Goal: Task Accomplishment & Management: Use online tool/utility

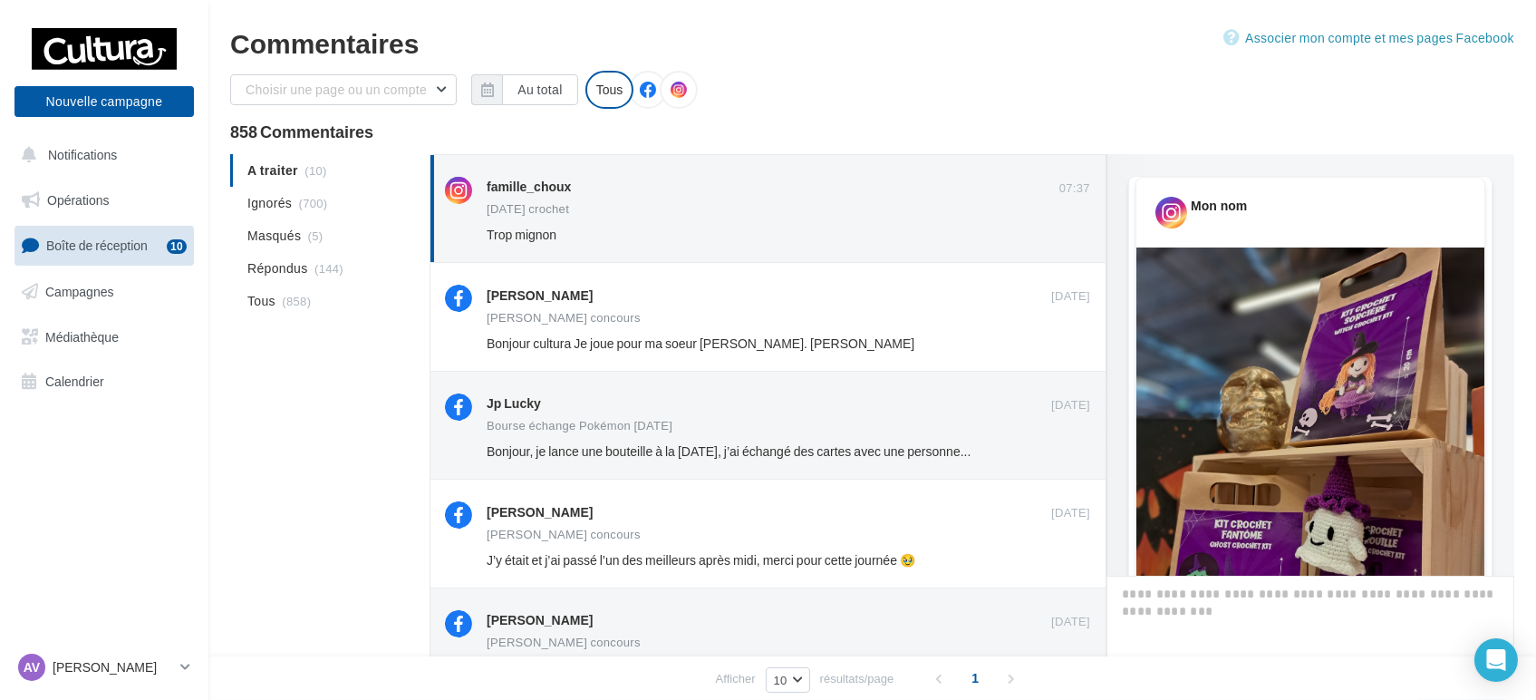
scroll to position [725, 0]
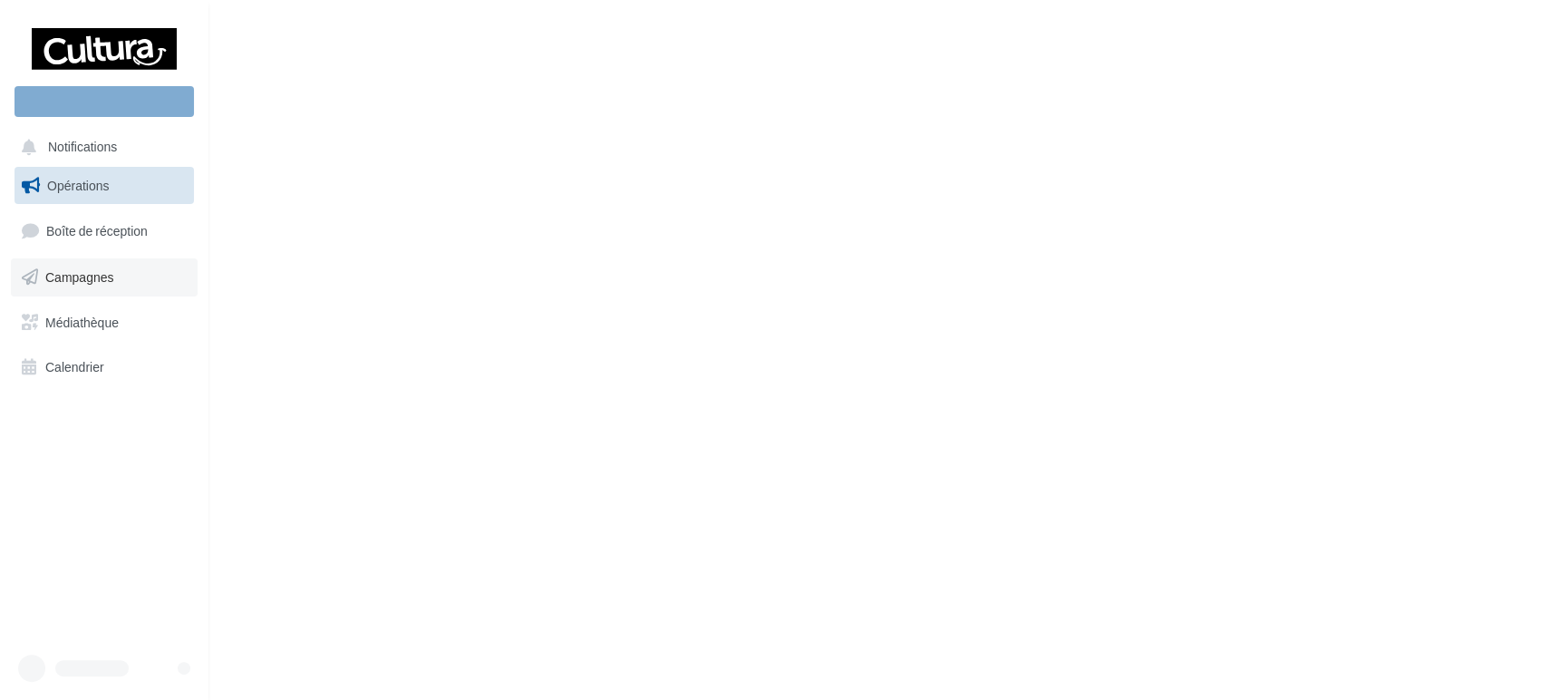
click at [122, 270] on link "Campagnes" at bounding box center [104, 277] width 187 height 38
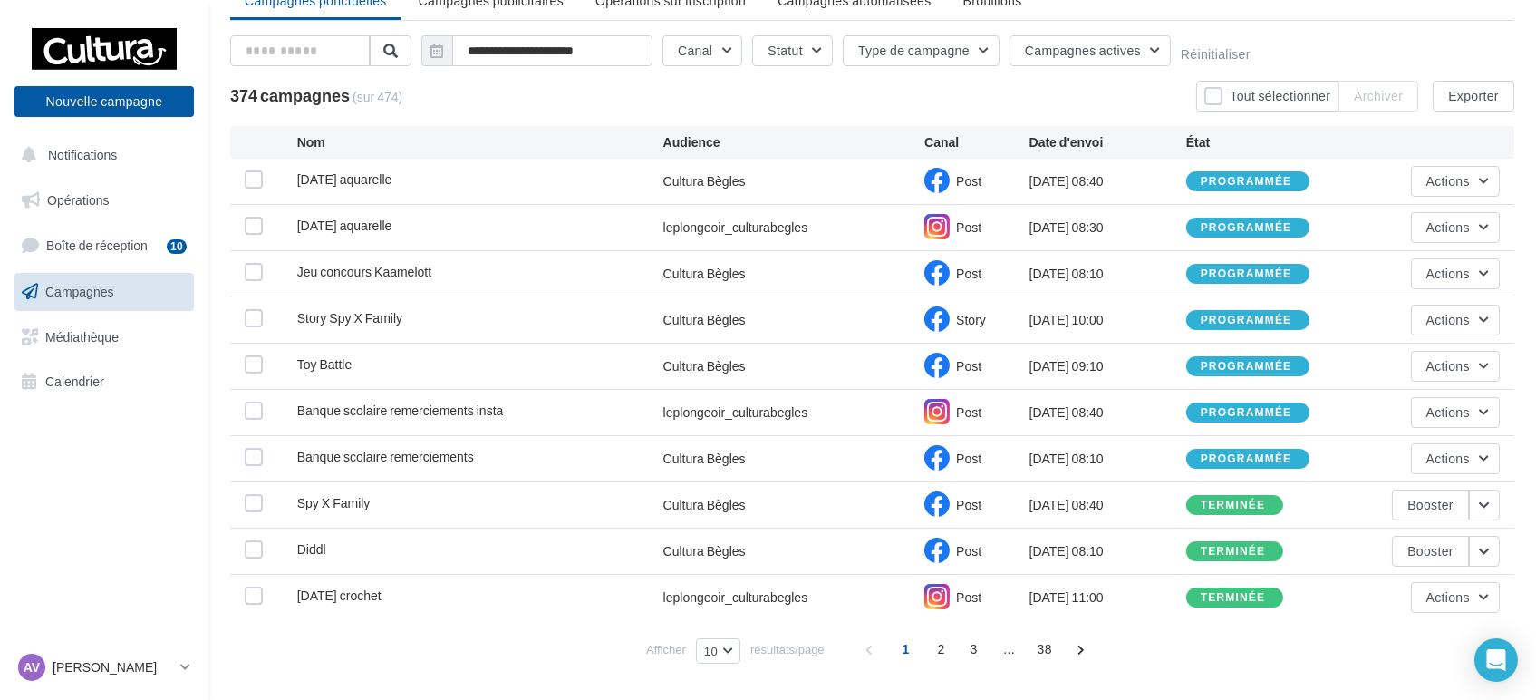
scroll to position [101, 0]
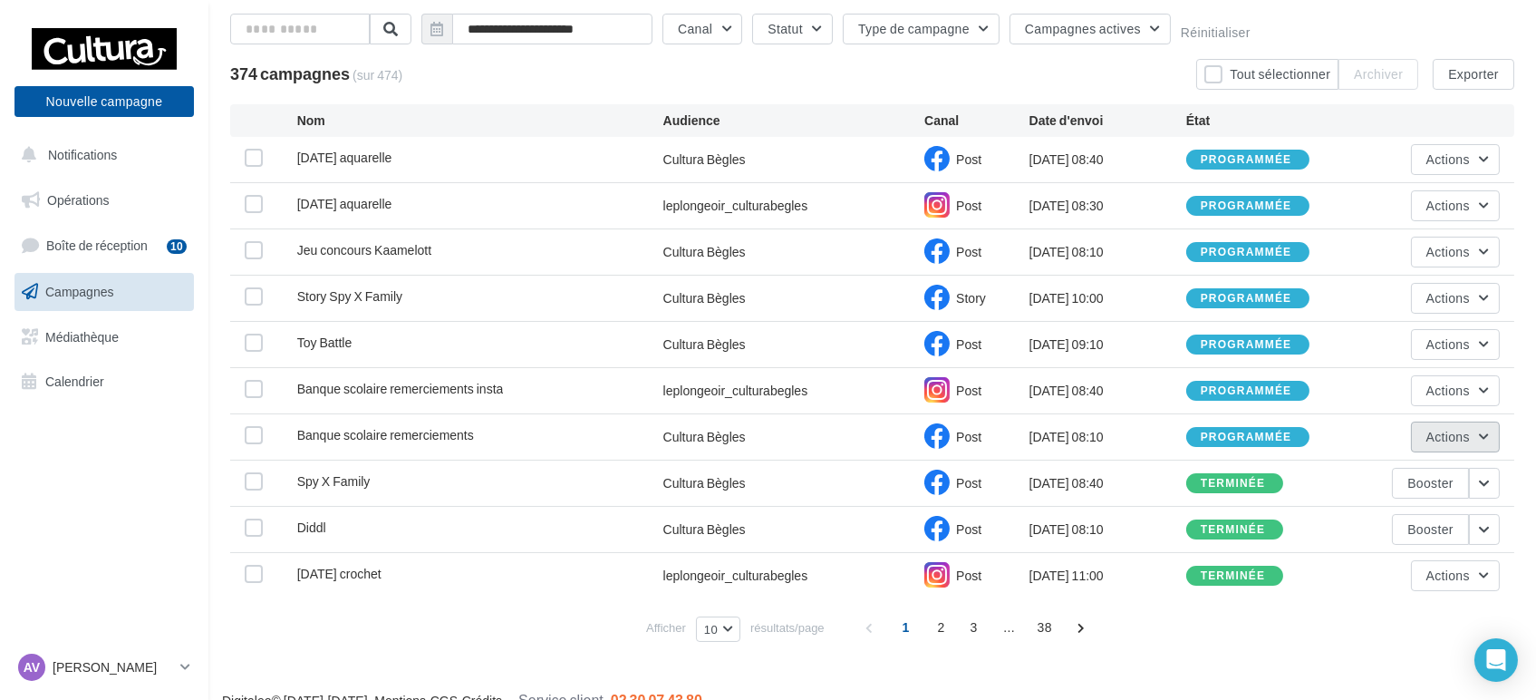
click at [1482, 438] on button "Actions" at bounding box center [1455, 436] width 89 height 31
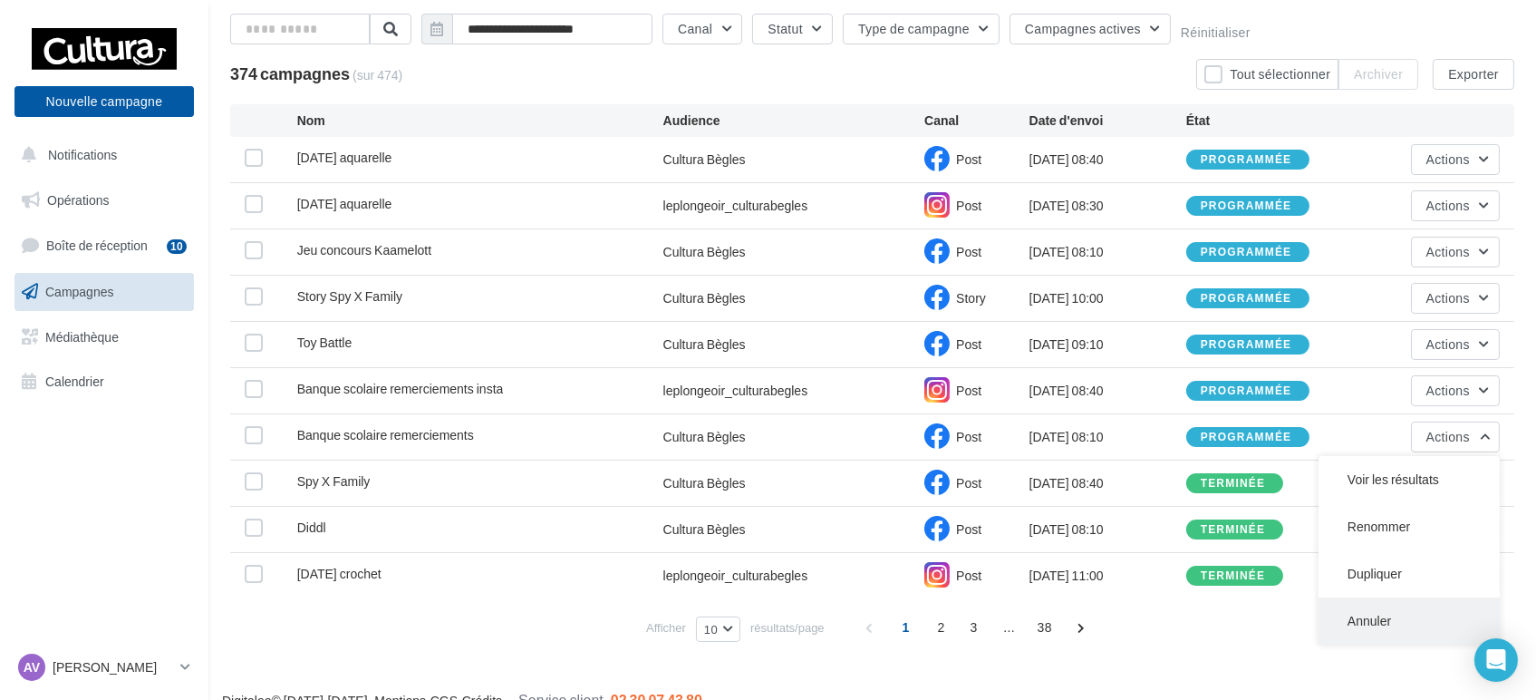
click at [1370, 621] on button "Annuler" at bounding box center [1409, 620] width 181 height 47
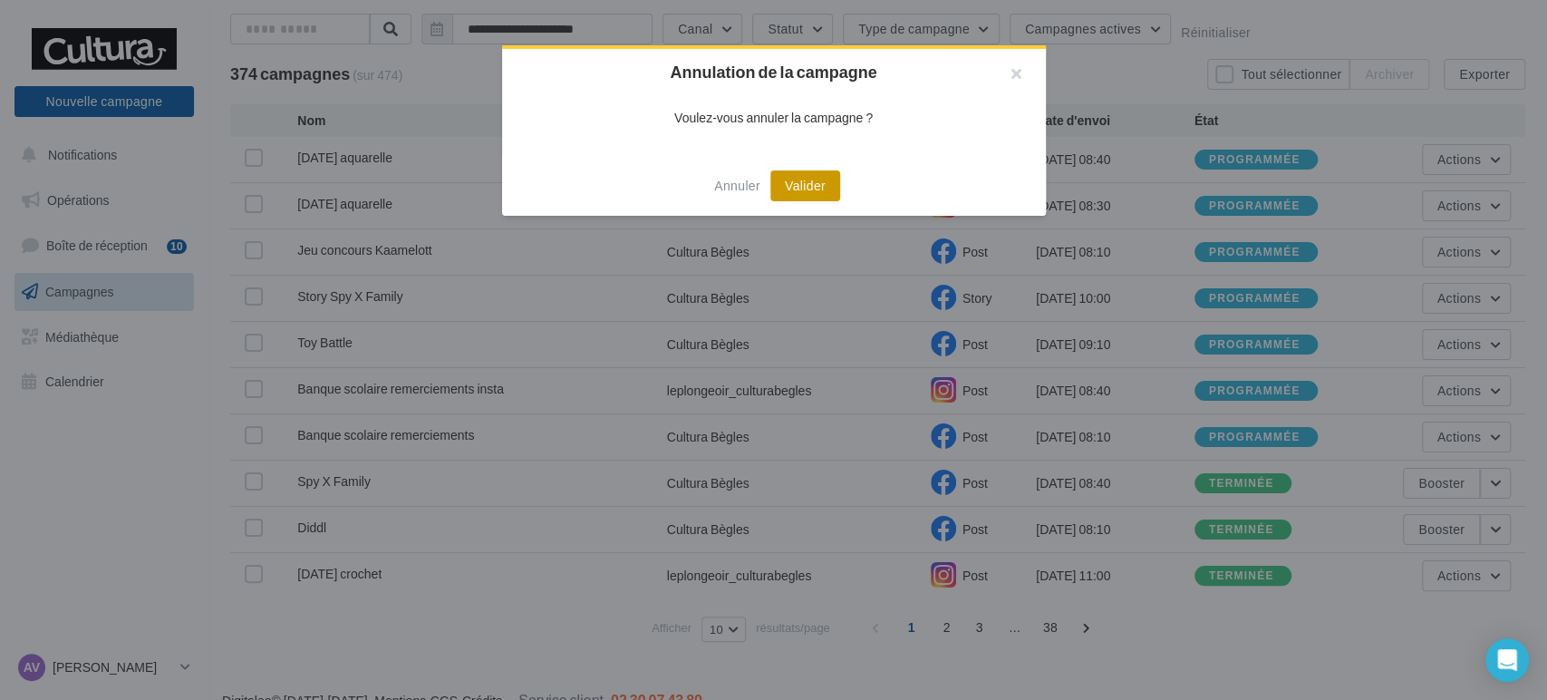
click at [807, 186] on button "Valider" at bounding box center [805, 185] width 70 height 31
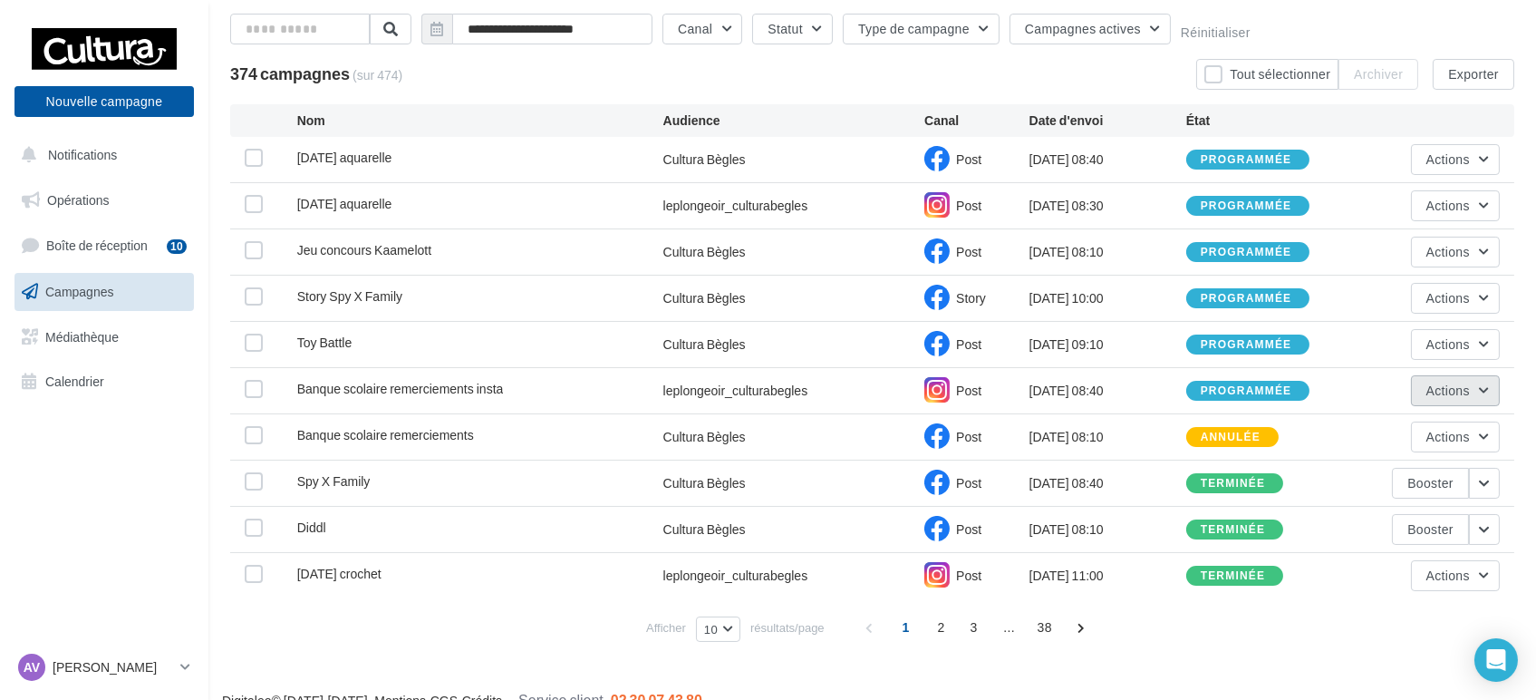
click at [1482, 389] on button "Actions" at bounding box center [1455, 390] width 89 height 31
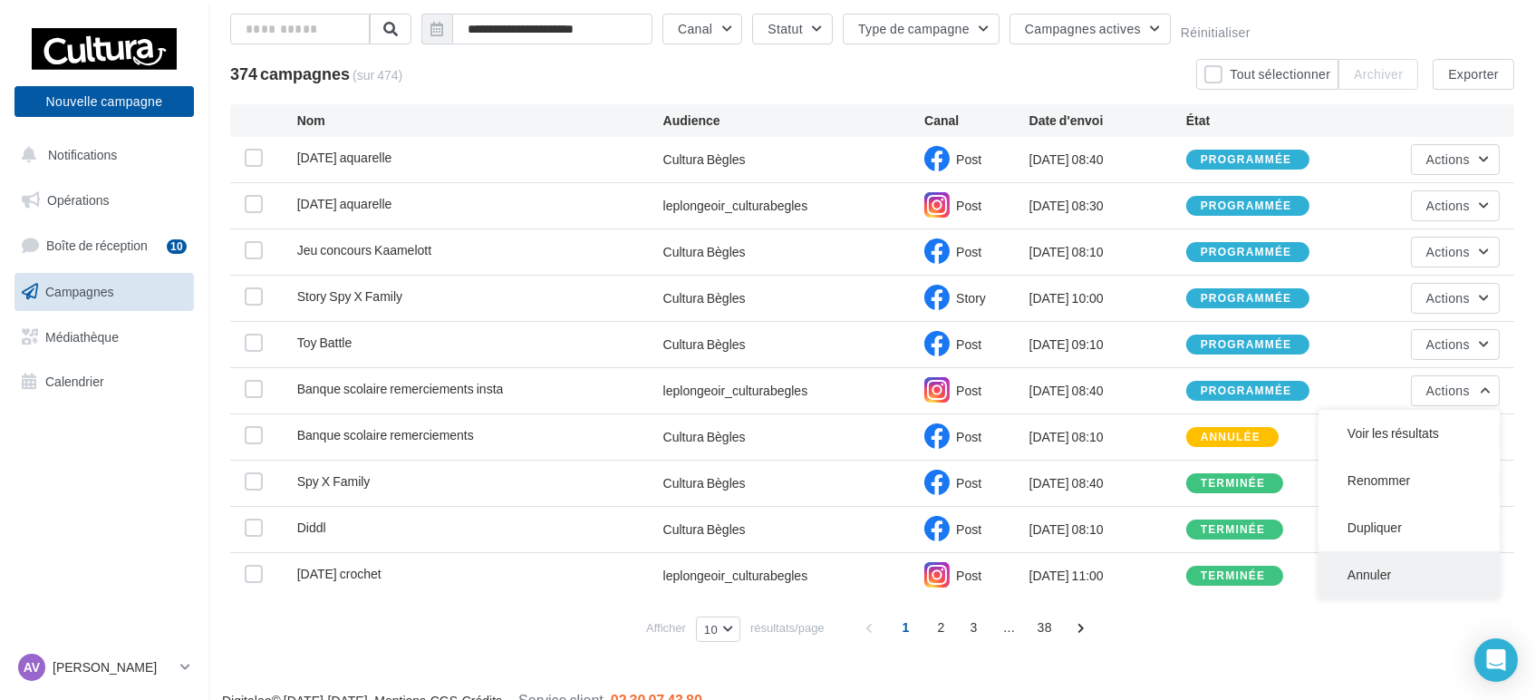
click at [1377, 578] on button "Annuler" at bounding box center [1409, 574] width 181 height 47
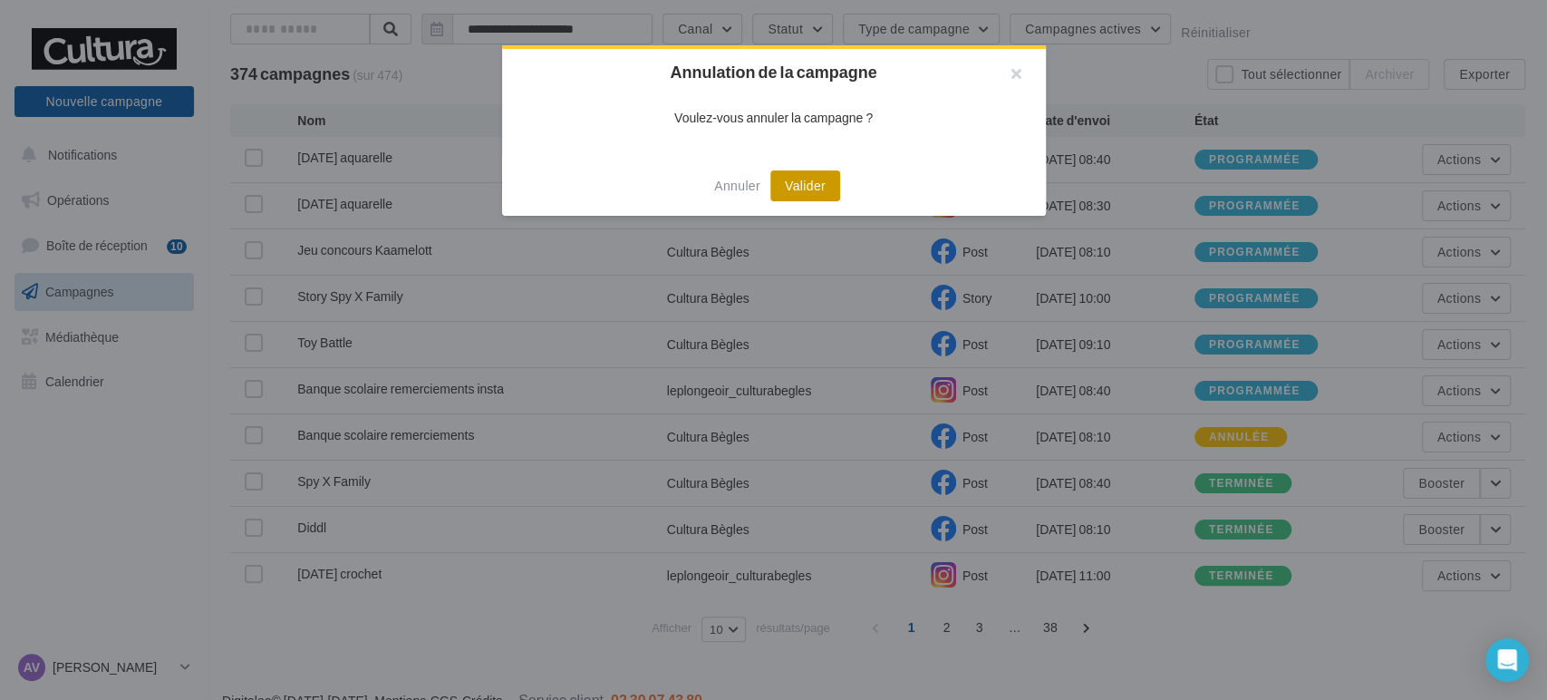
click at [803, 184] on button "Valider" at bounding box center [805, 185] width 70 height 31
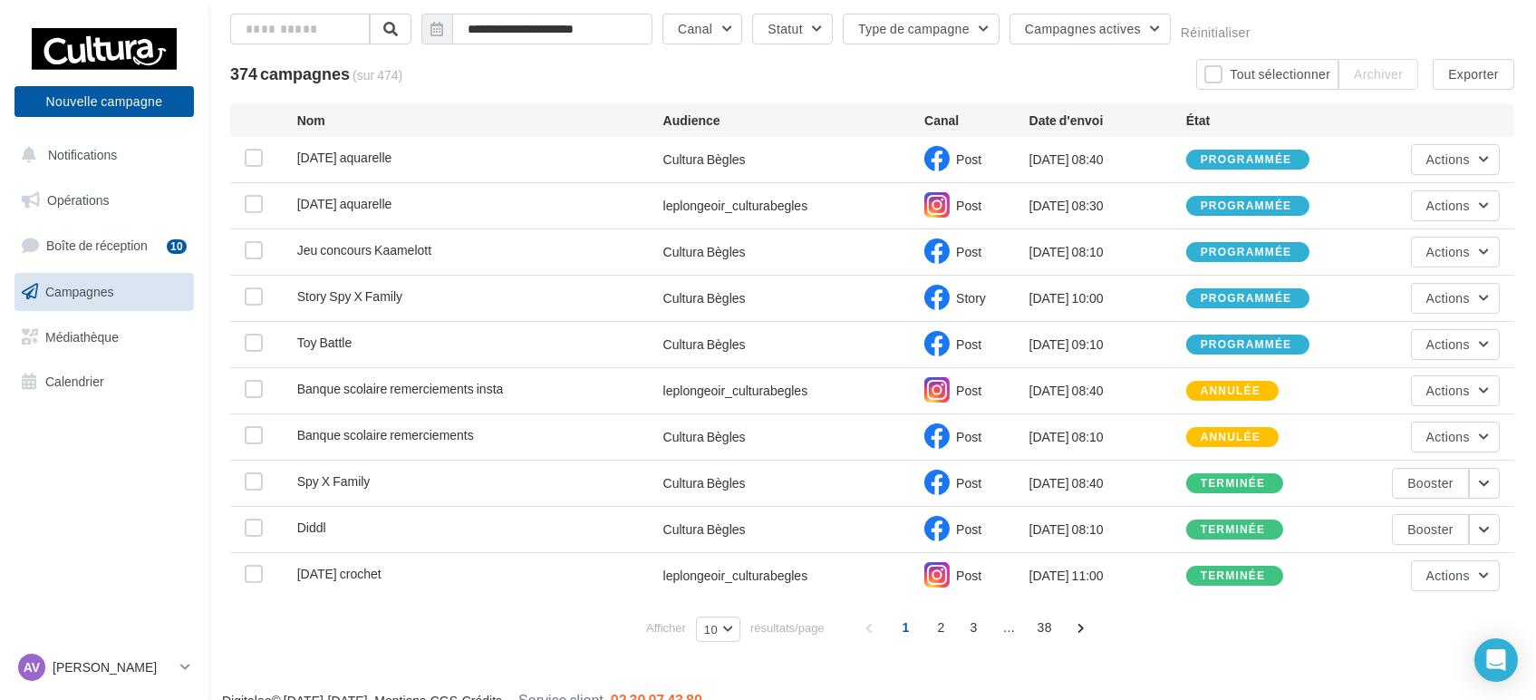
scroll to position [126, 0]
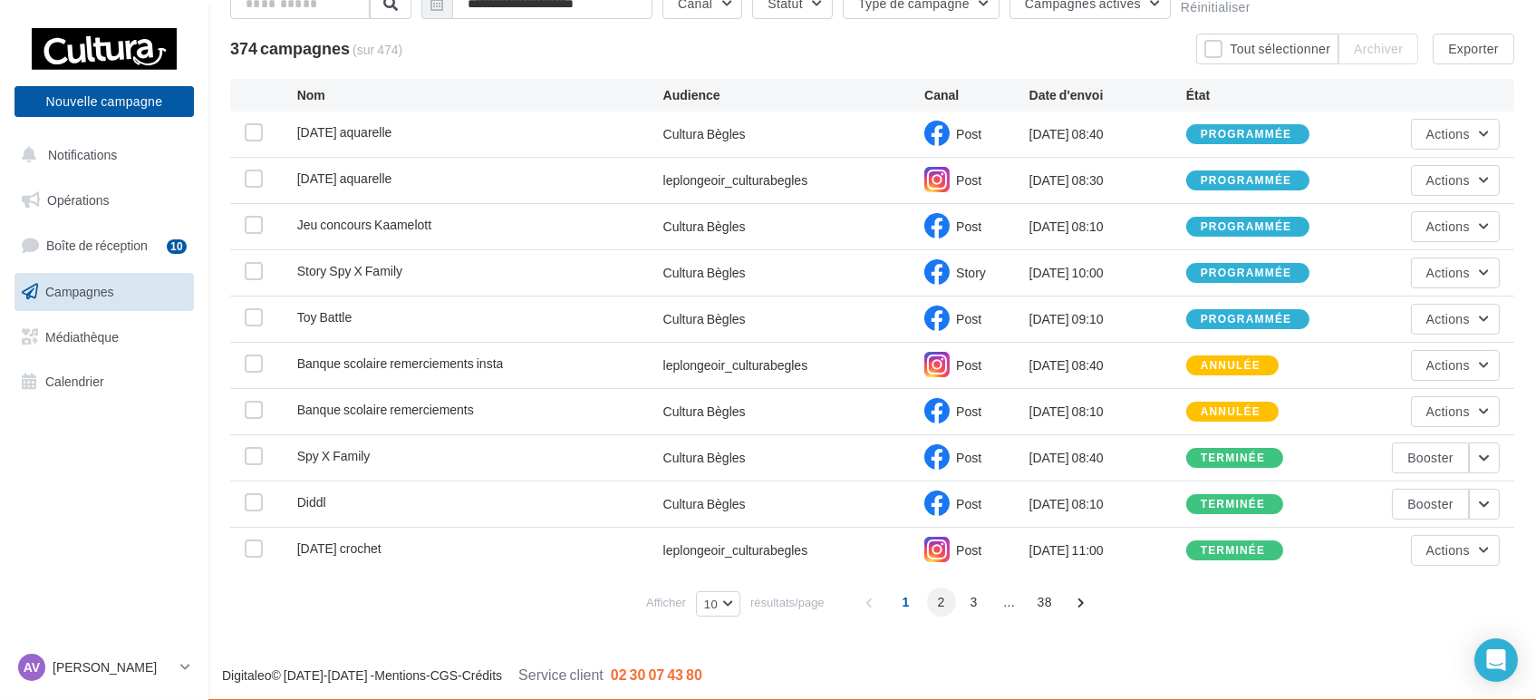
click at [939, 604] on span "2" at bounding box center [941, 601] width 29 height 29
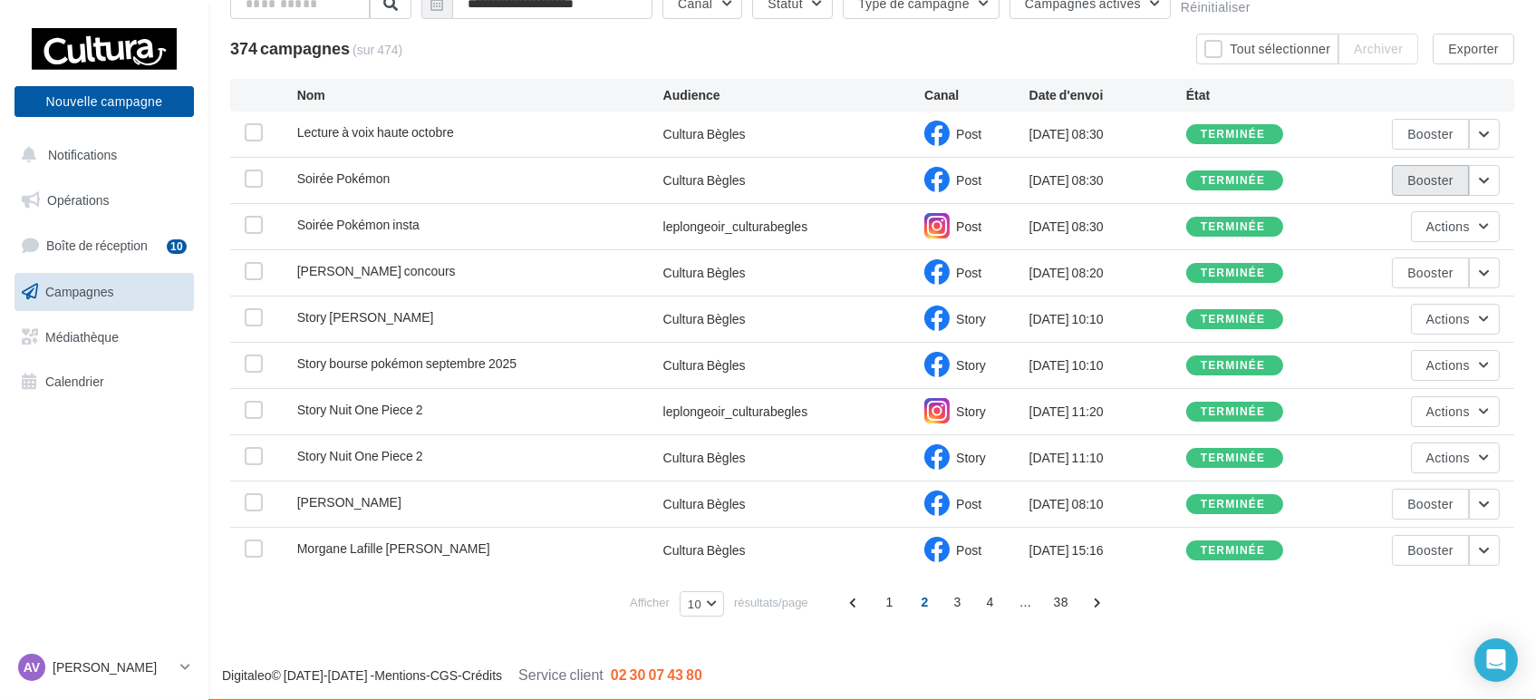
click at [1438, 182] on button "Booster" at bounding box center [1430, 180] width 77 height 31
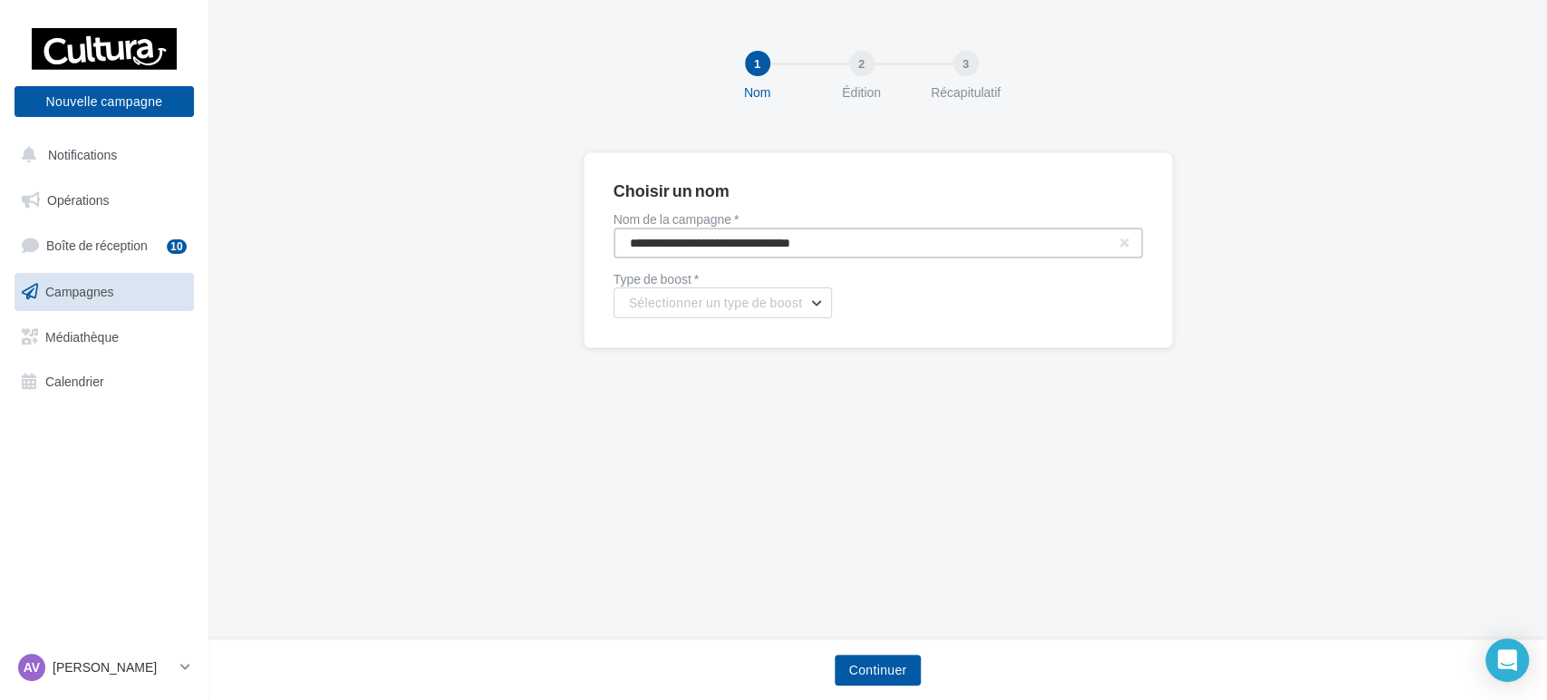
click at [731, 233] on input "**********" at bounding box center [878, 242] width 529 height 31
type input "**********"
click at [776, 295] on span "Sélectionner un type de boost" at bounding box center [716, 302] width 174 height 15
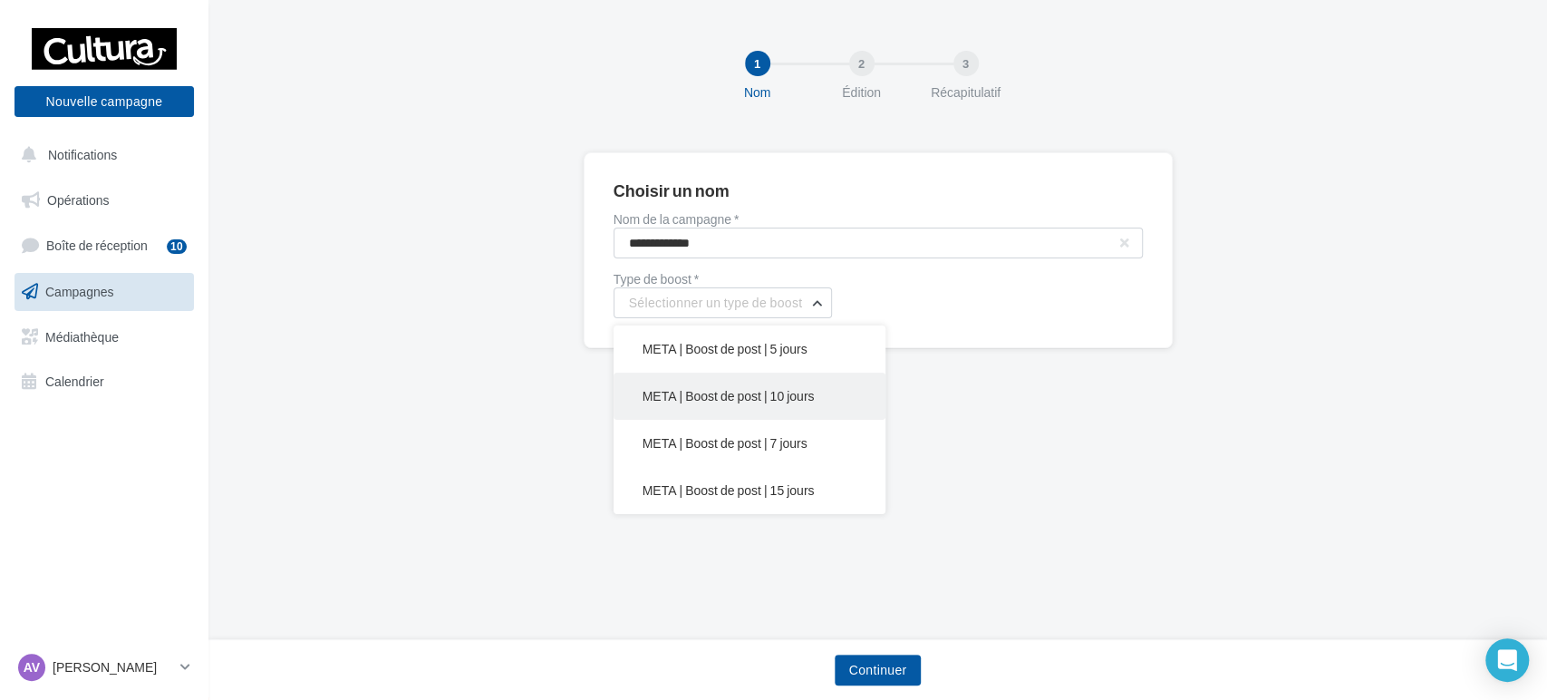
click at [749, 397] on span "META | Boost de post | 10 jours" at bounding box center [729, 395] width 172 height 15
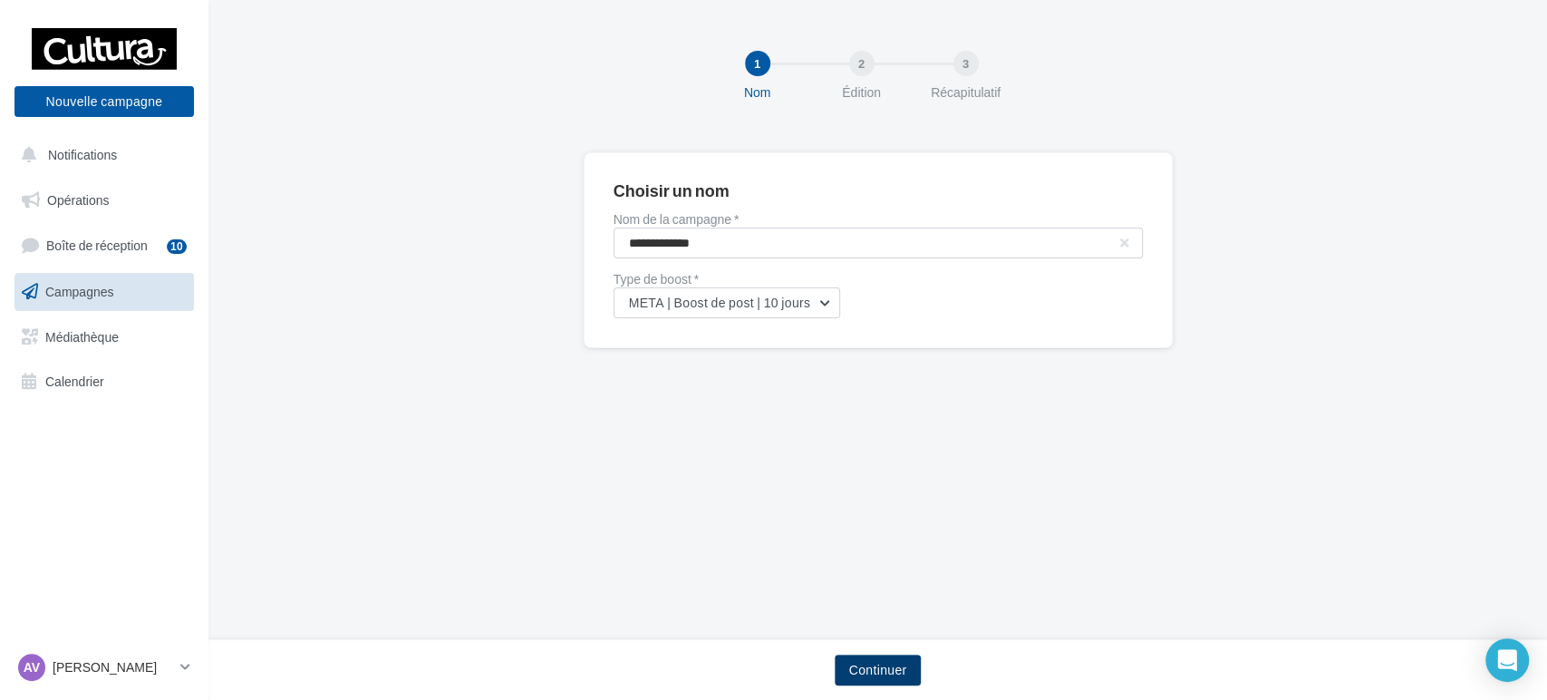
click at [890, 665] on button "Continuer" at bounding box center [878, 669] width 87 height 31
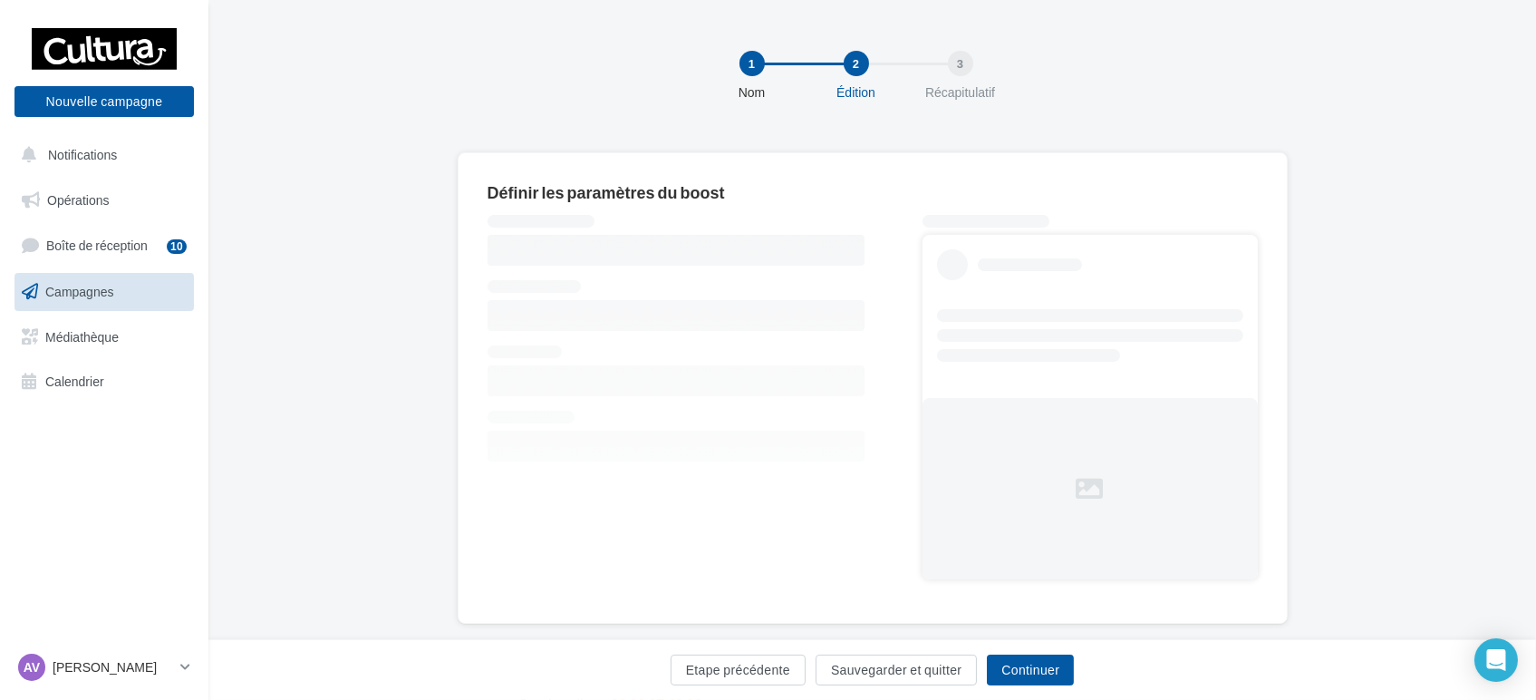
click at [355, 374] on div "Définir les paramètres du boost" at bounding box center [872, 416] width 1328 height 529
click at [1016, 672] on button "Continuer" at bounding box center [1030, 669] width 87 height 31
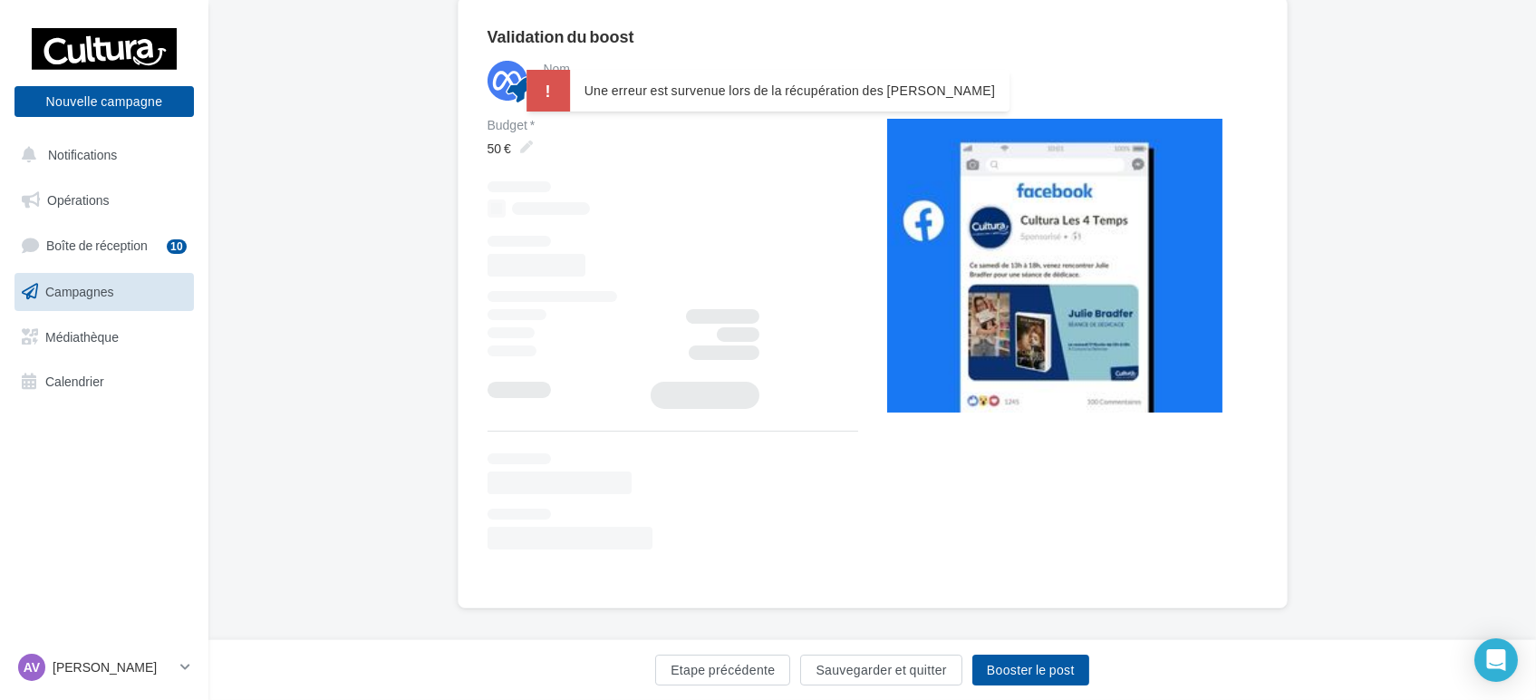
scroll to position [170, 0]
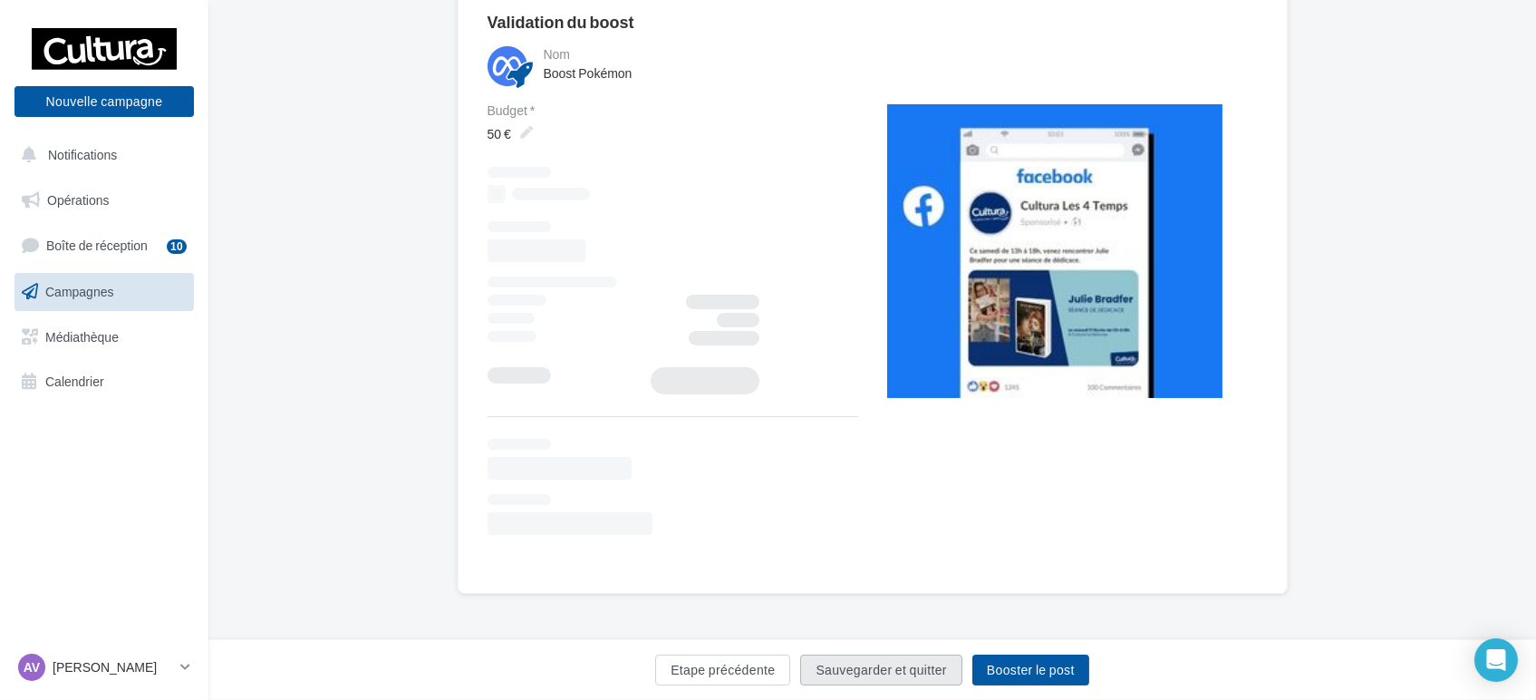
click at [871, 684] on button "Sauvegarder et quitter" at bounding box center [880, 669] width 161 height 31
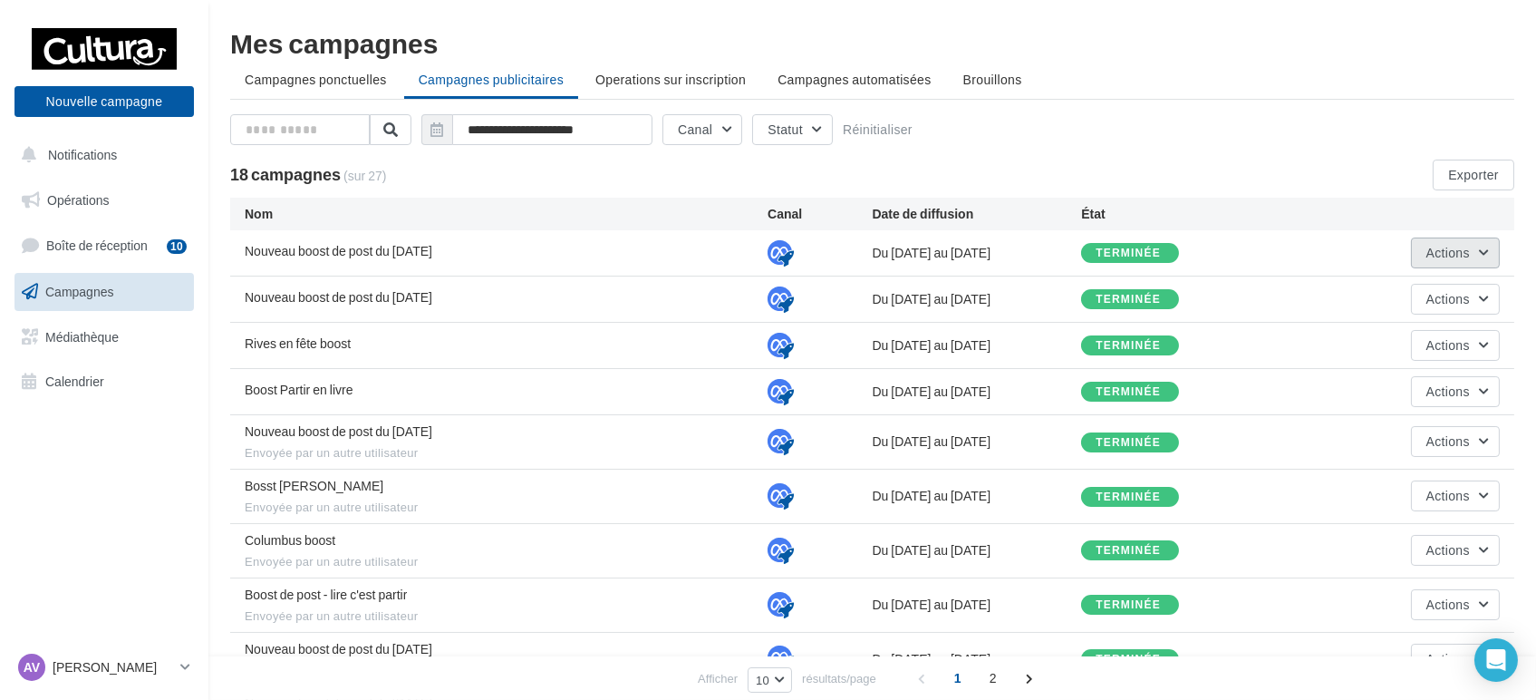
click at [1462, 243] on button "Actions" at bounding box center [1455, 252] width 89 height 31
click at [1005, 85] on span "Brouillons" at bounding box center [992, 79] width 59 height 15
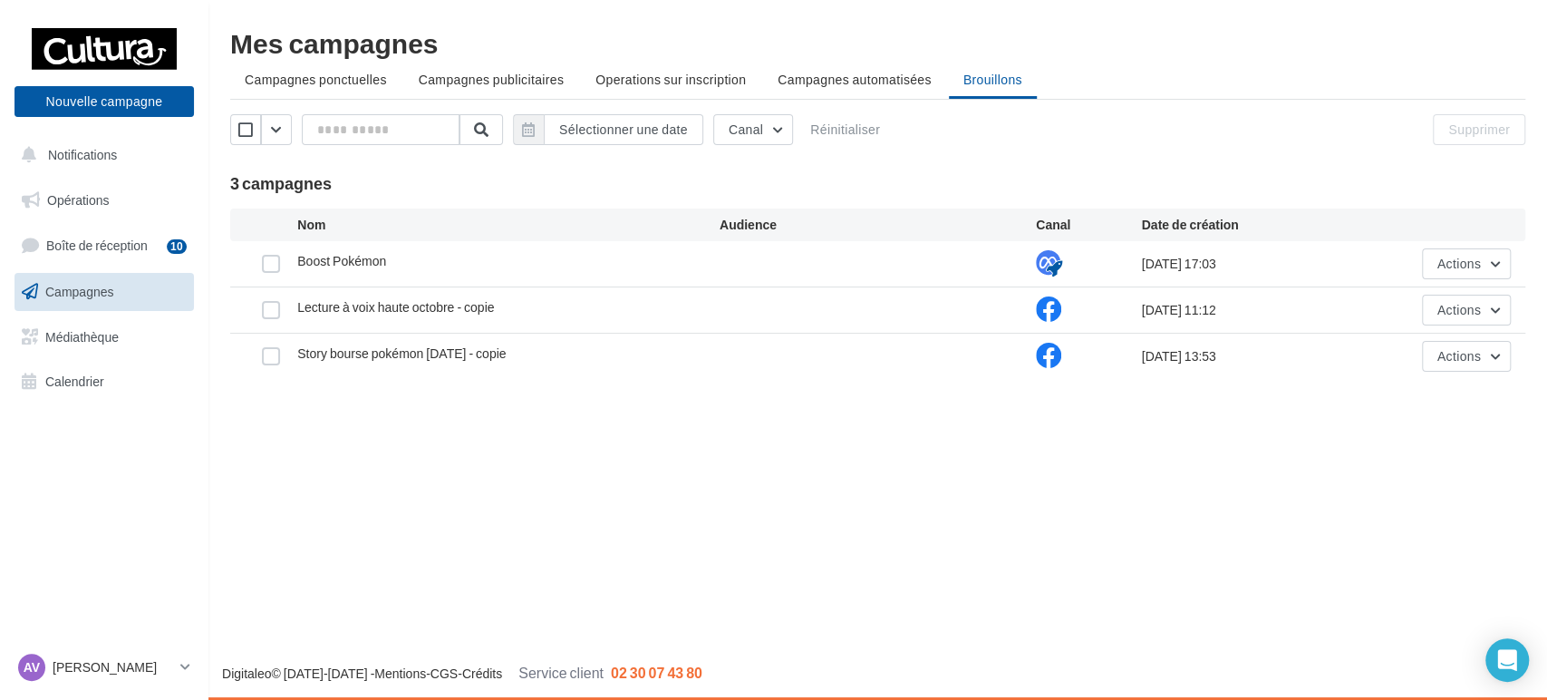
click at [399, 253] on div "Boost Pokémon" at bounding box center [508, 263] width 422 height 23
click at [274, 260] on label at bounding box center [271, 264] width 18 height 18
click at [1470, 257] on span "Actions" at bounding box center [1459, 263] width 44 height 15
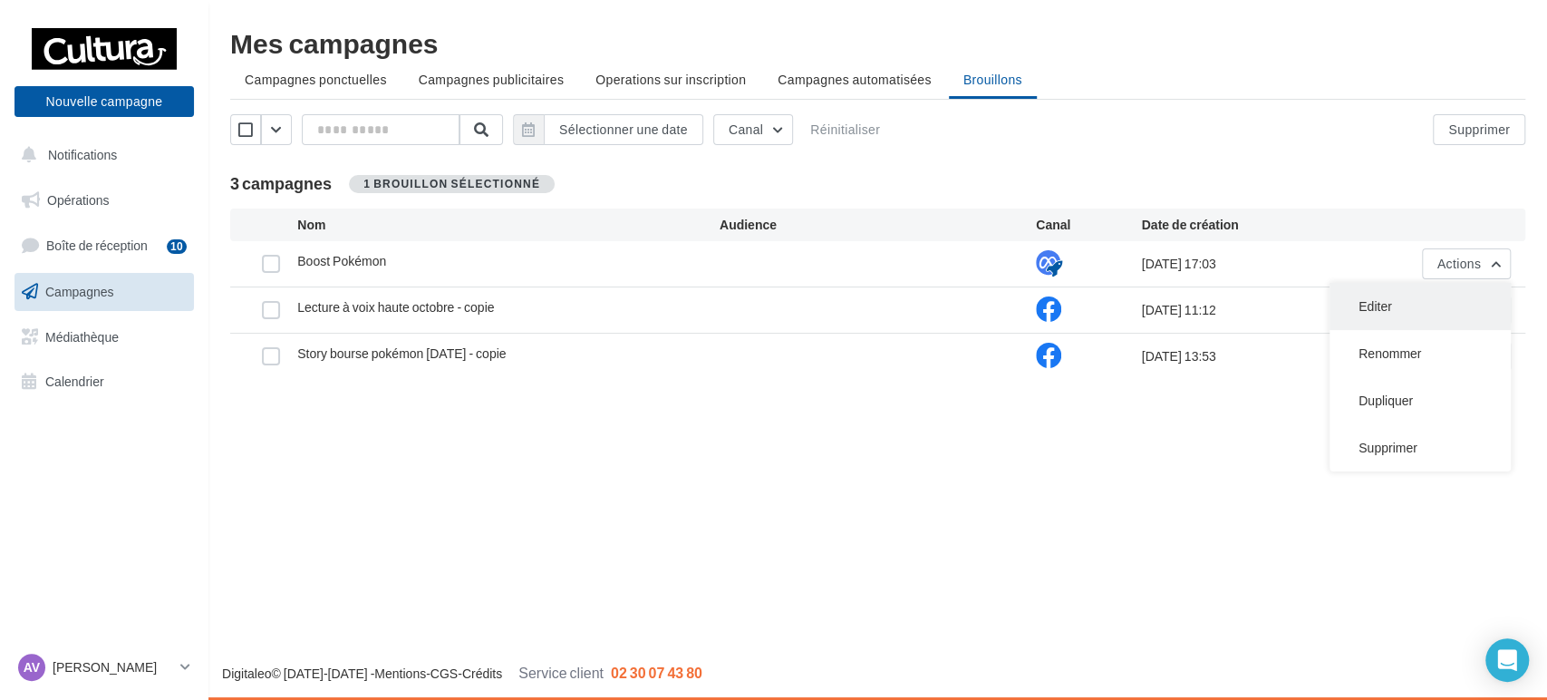
click at [1423, 305] on button "Editer" at bounding box center [1420, 306] width 181 height 47
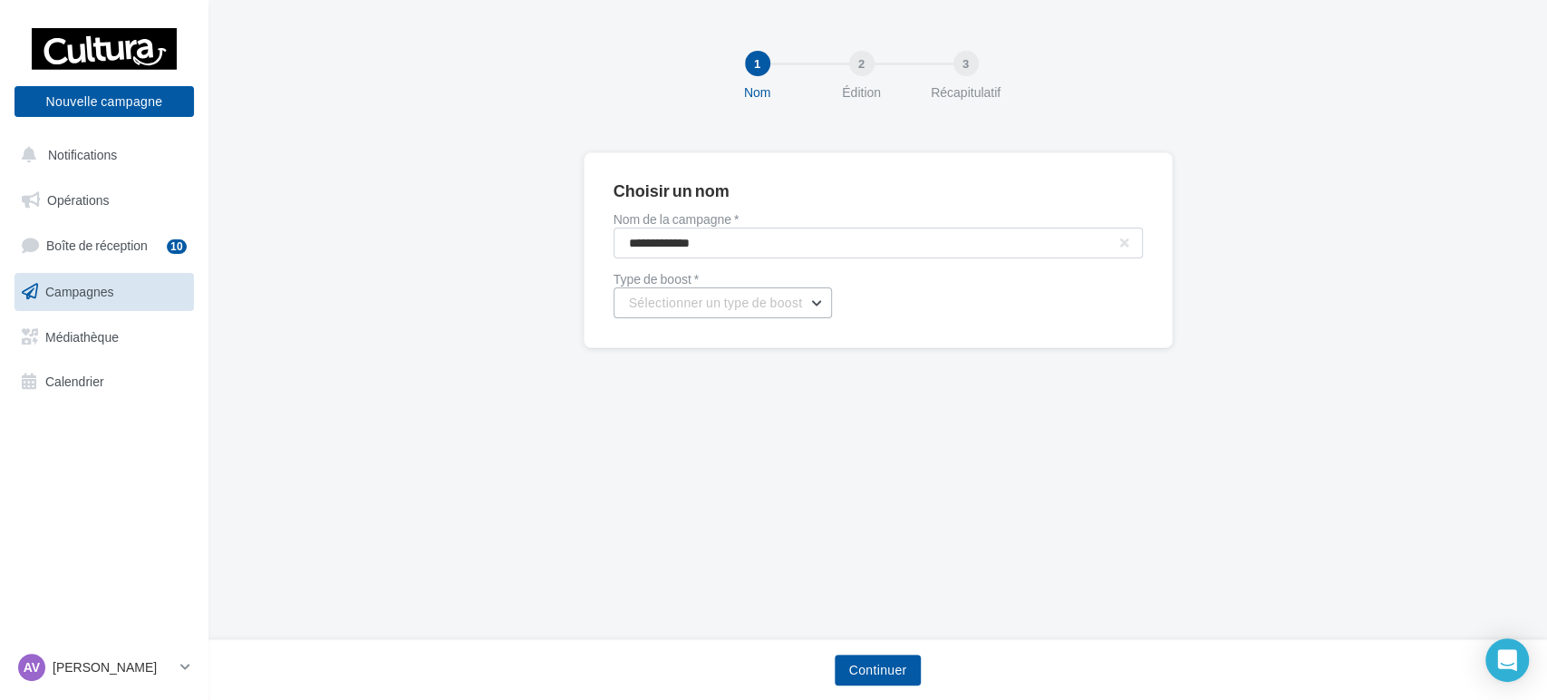
click at [784, 299] on span "Sélectionner un type de boost" at bounding box center [716, 302] width 174 height 15
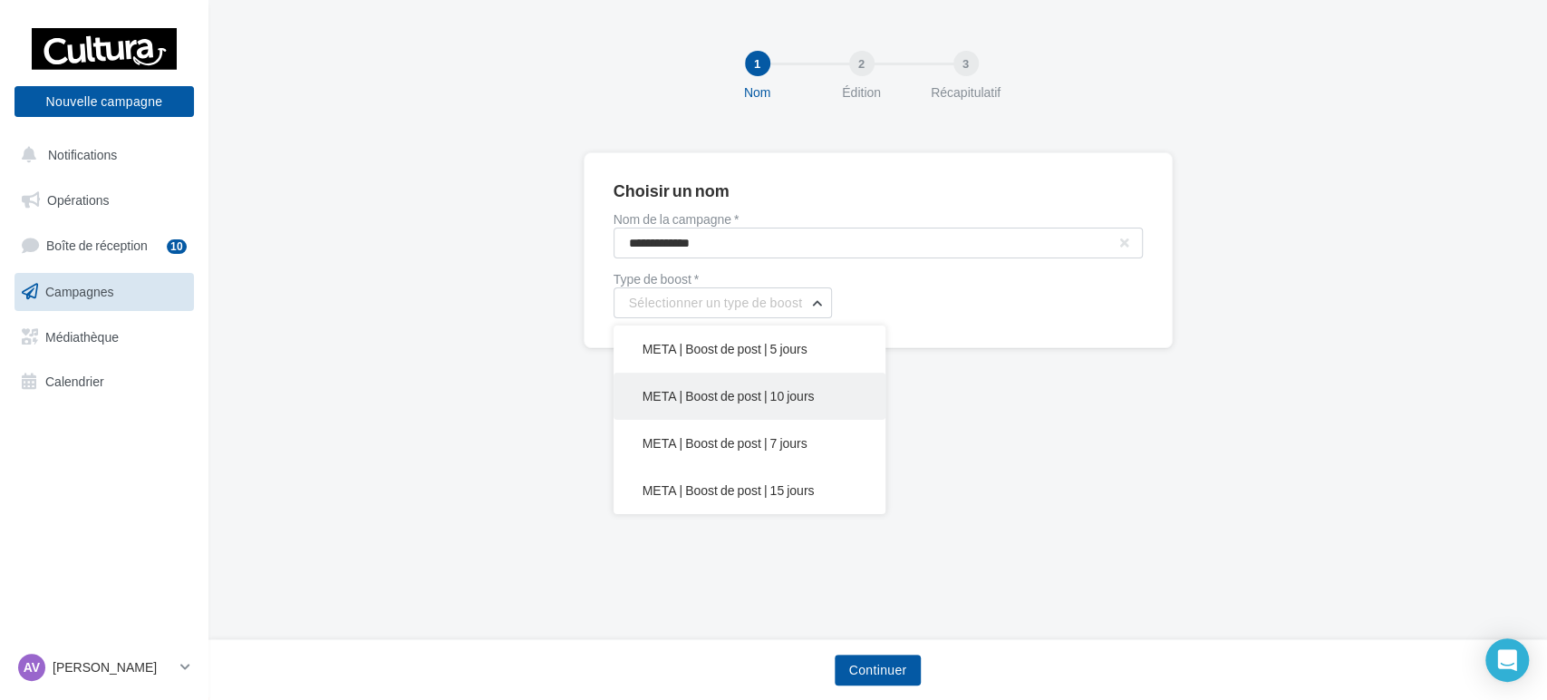
click at [767, 395] on span "META | Boost de post | 10 jours" at bounding box center [729, 395] width 172 height 15
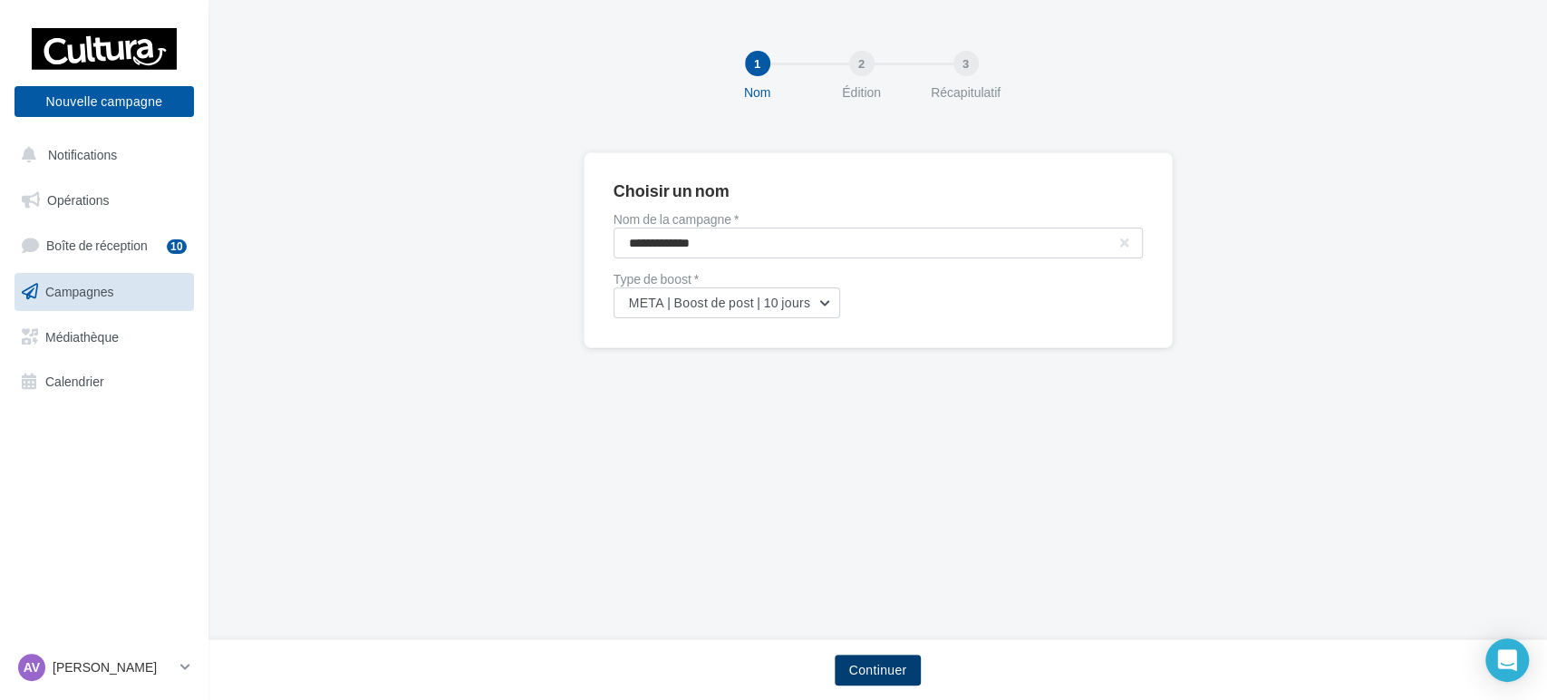
click at [851, 673] on button "Continuer" at bounding box center [878, 669] width 87 height 31
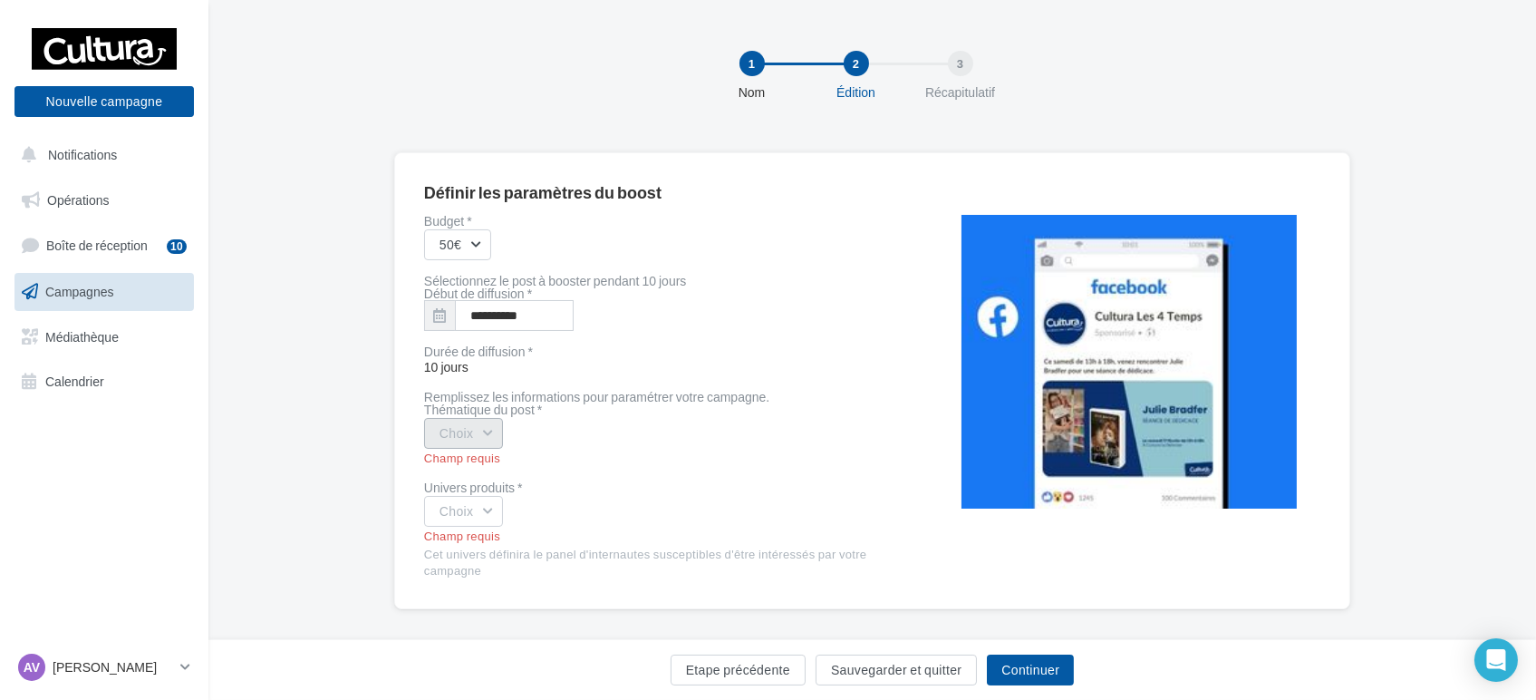
click at [486, 433] on button "Choix" at bounding box center [464, 433] width 80 height 31
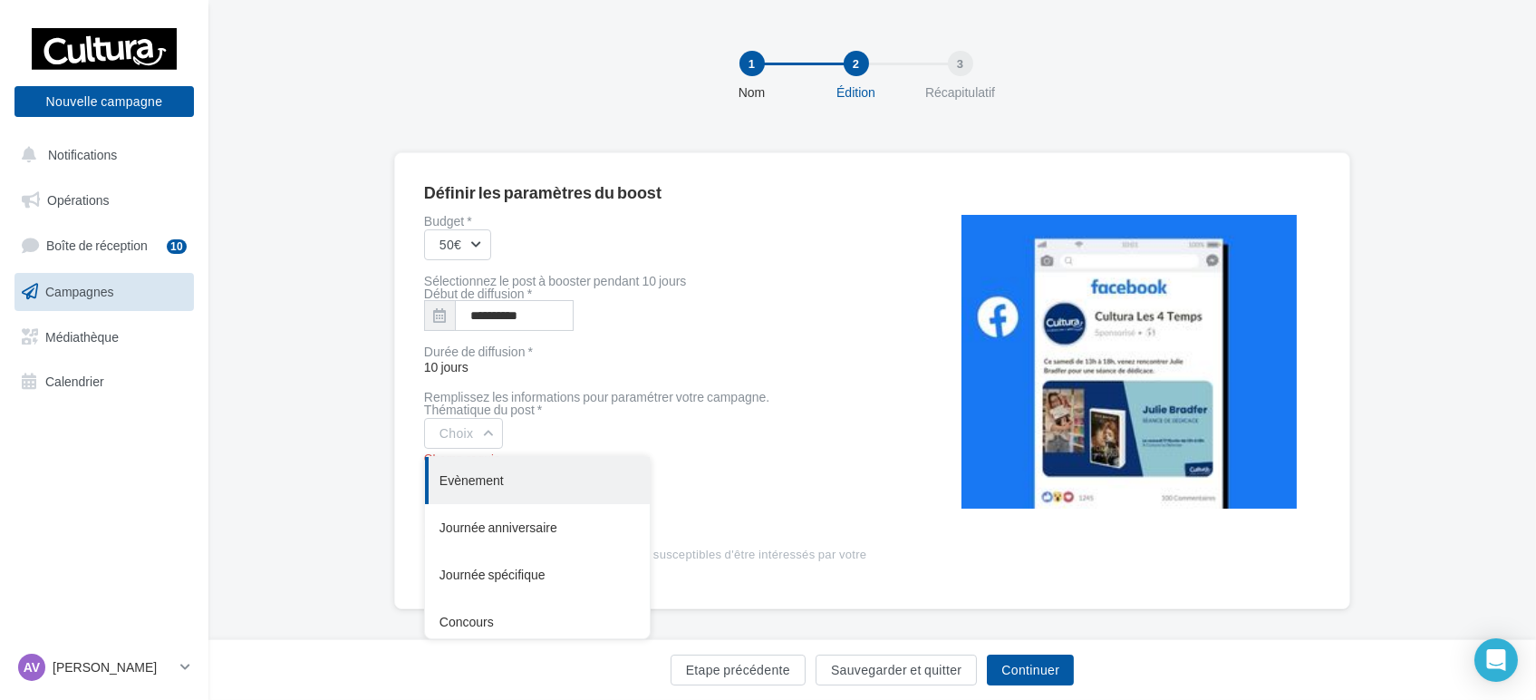
click at [486, 469] on div "Evènement" at bounding box center [537, 480] width 225 height 47
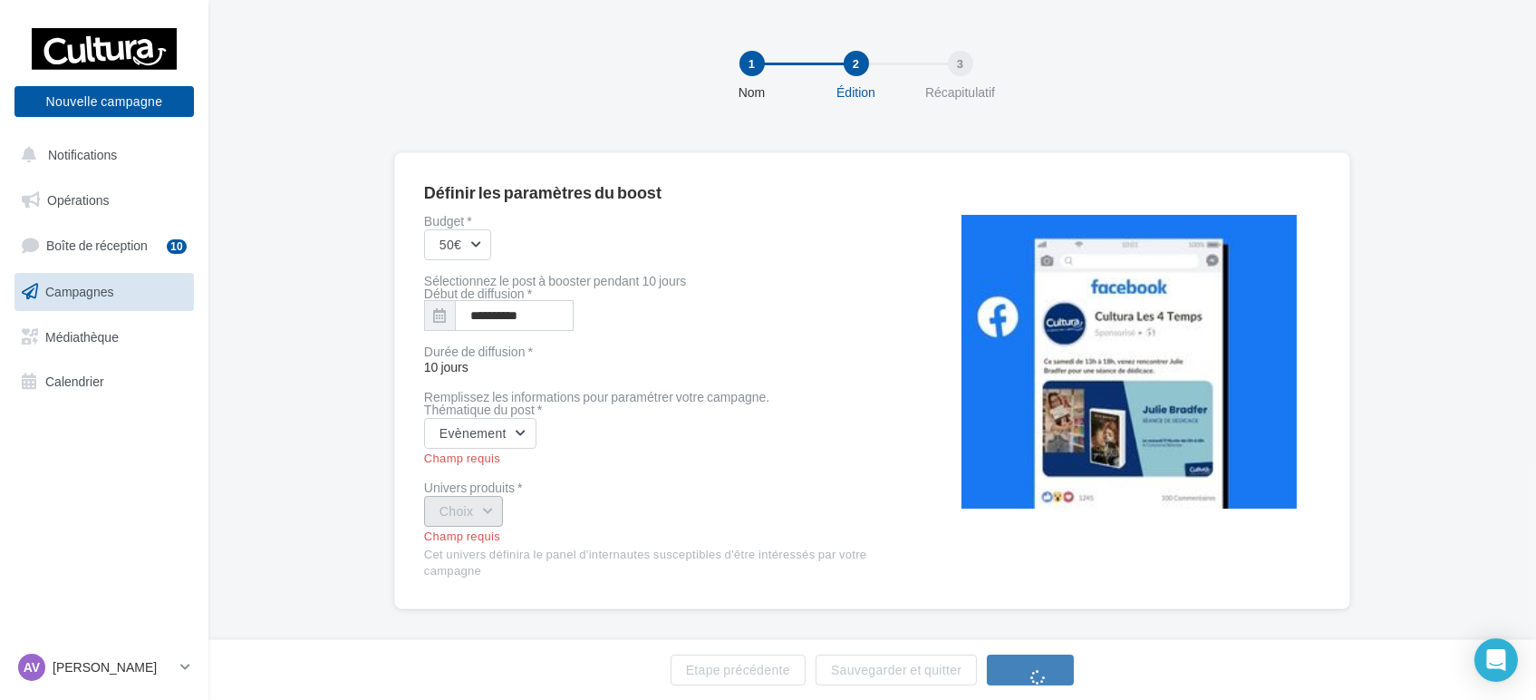
click at [479, 513] on button "Choix" at bounding box center [464, 511] width 80 height 31
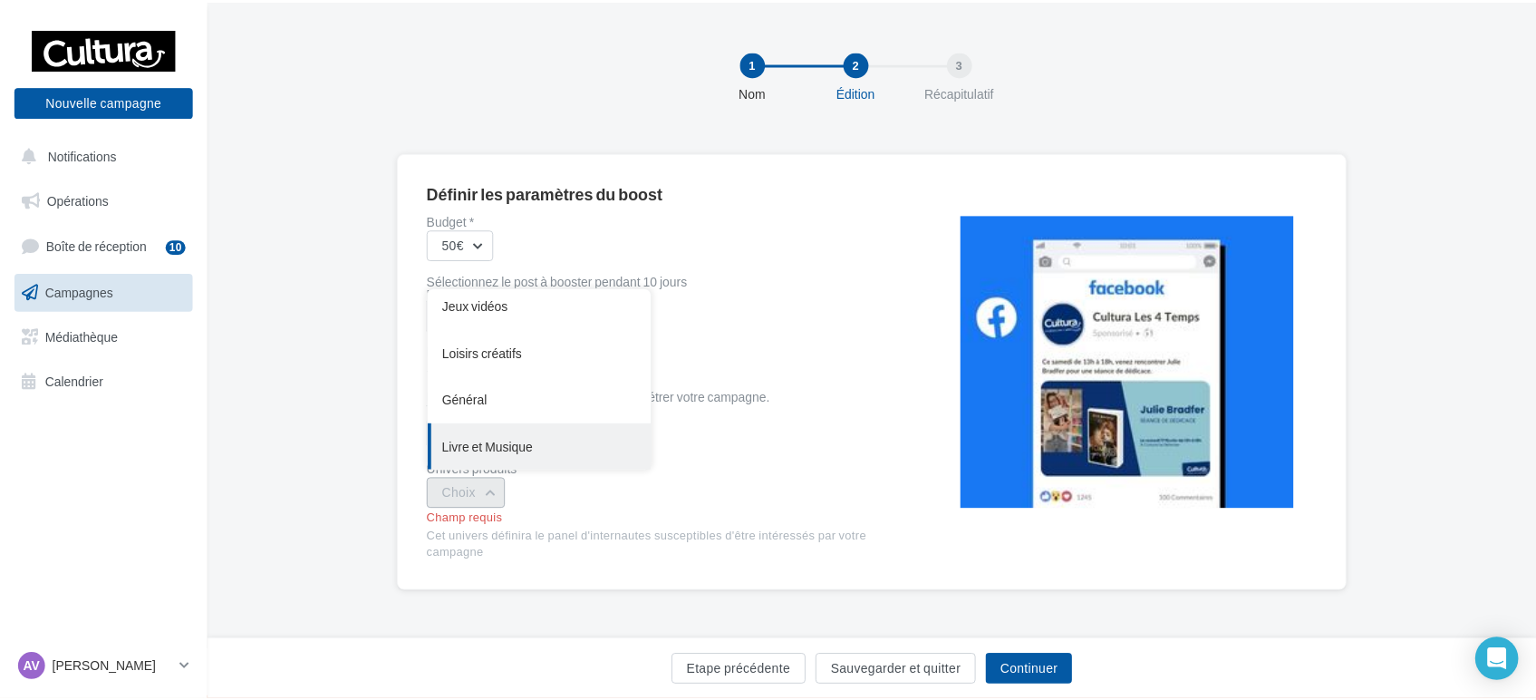
scroll to position [149, 0]
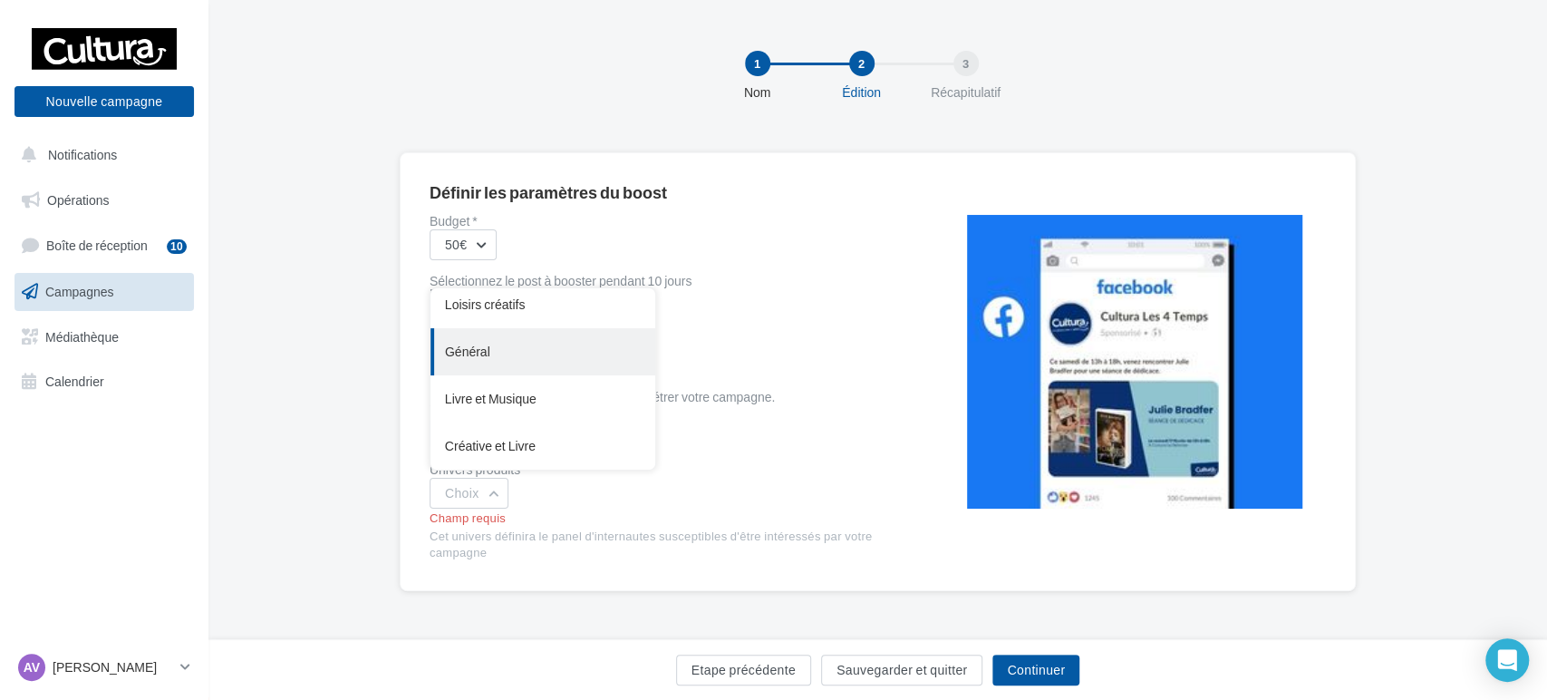
click at [508, 363] on div "Général" at bounding box center [542, 351] width 225 height 47
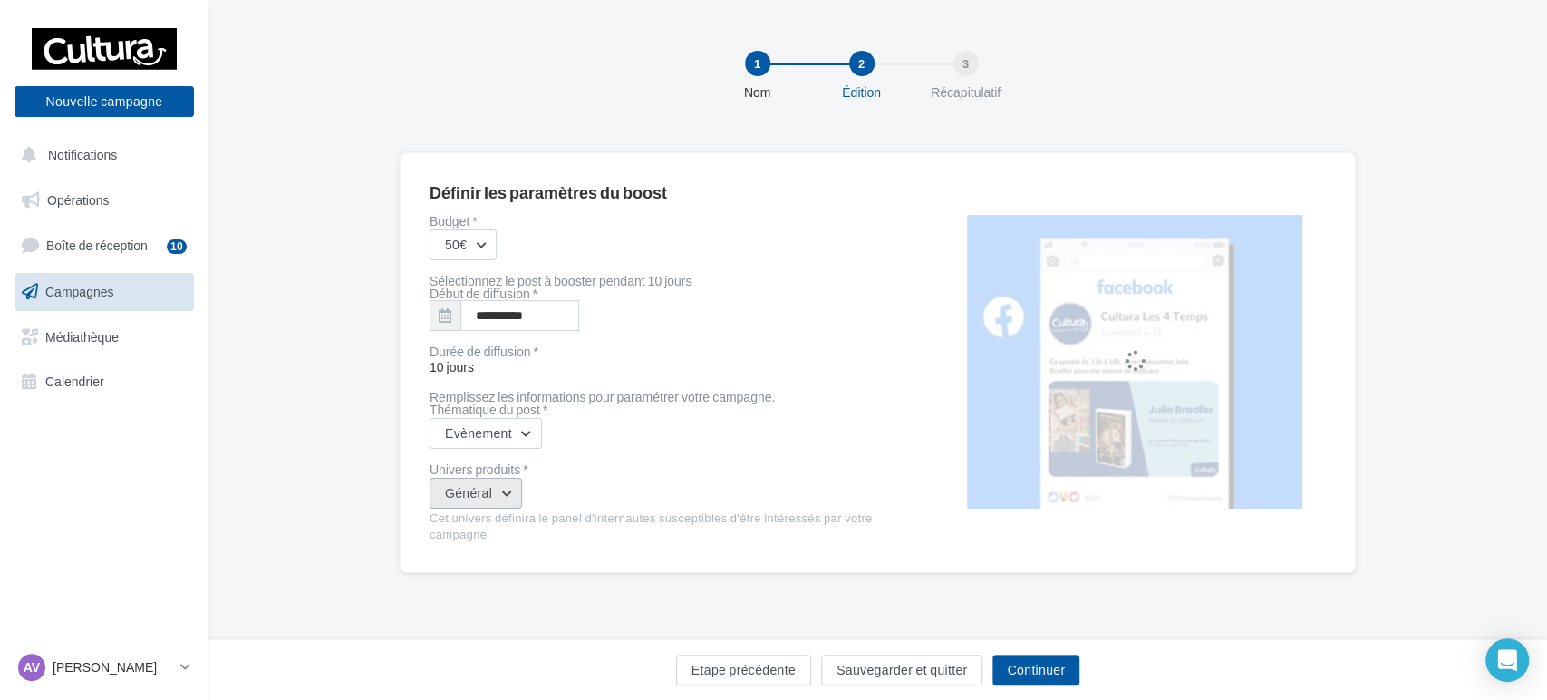
click at [522, 496] on button "Général" at bounding box center [476, 493] width 92 height 31
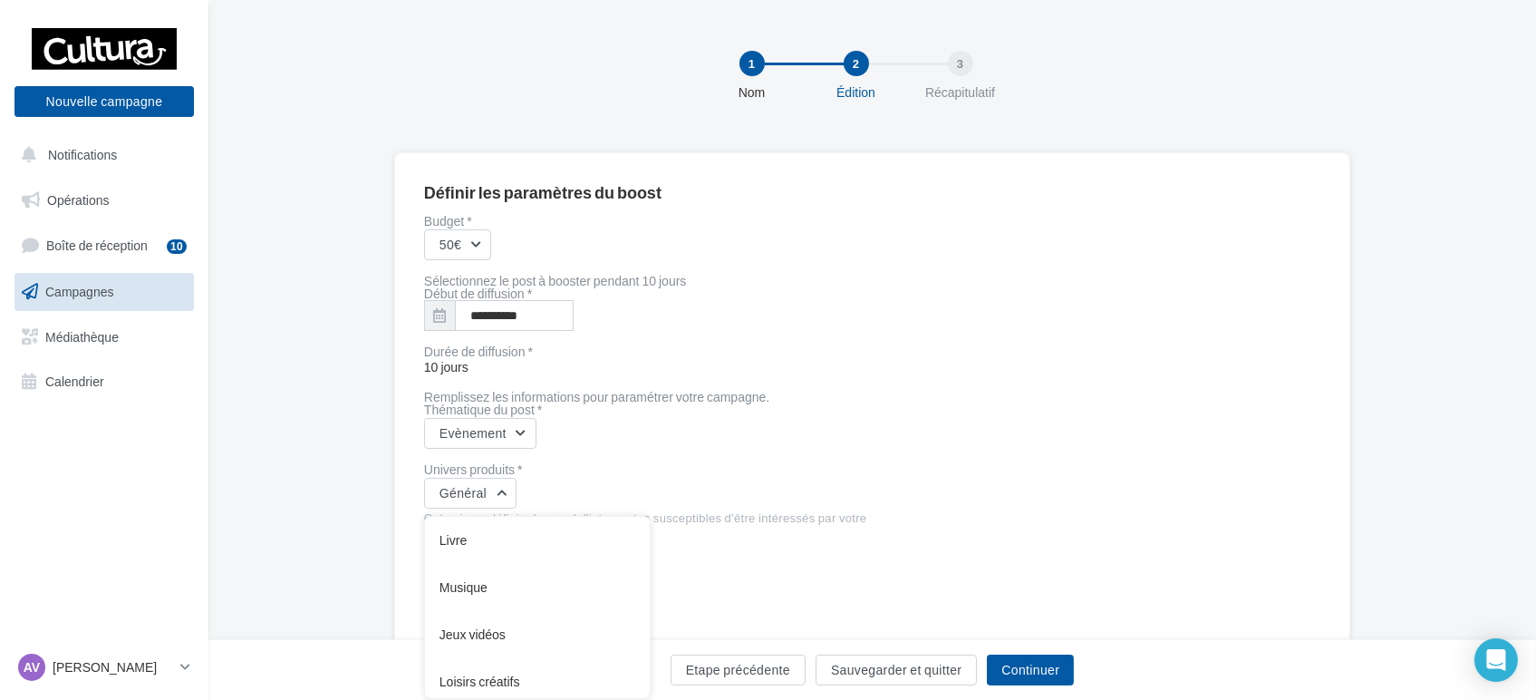
click at [781, 479] on div "Général Livre Musique Jeux vidéos Loisirs créatifs Général Livre et Musique Cré…" at bounding box center [664, 493] width 480 height 31
click at [991, 666] on button "Continuer" at bounding box center [1030, 669] width 87 height 31
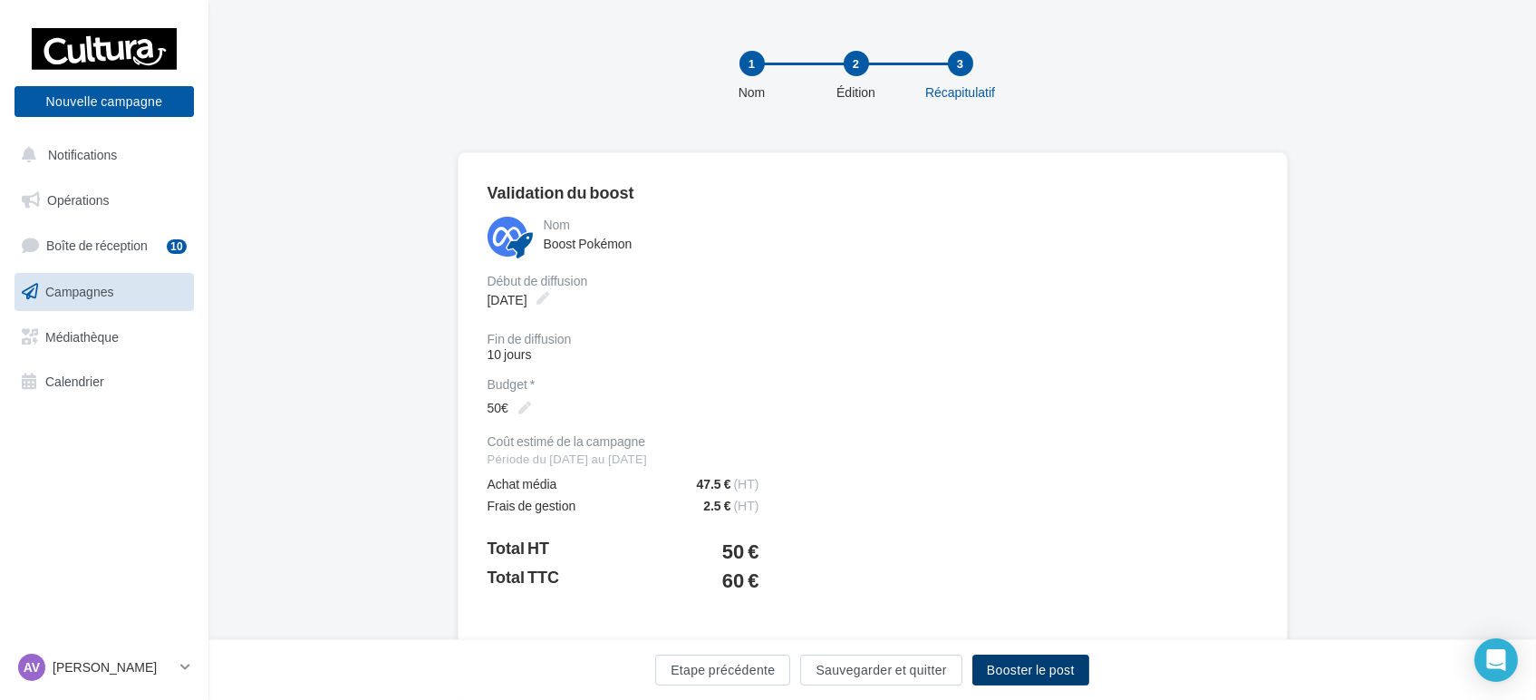
click at [1014, 672] on button "Booster le post" at bounding box center [1030, 669] width 117 height 31
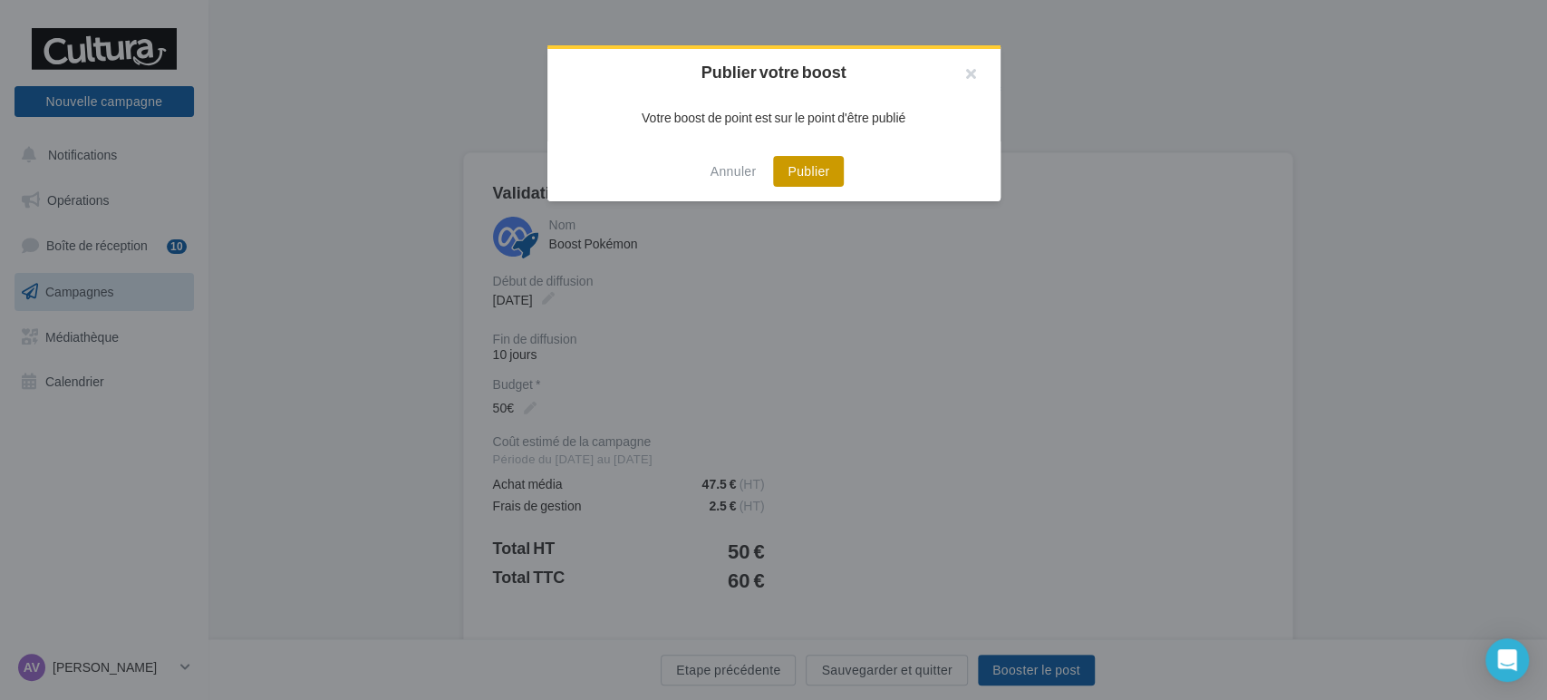
click at [822, 164] on button "Publier" at bounding box center [808, 171] width 71 height 31
